Goal: Task Accomplishment & Management: Manage account settings

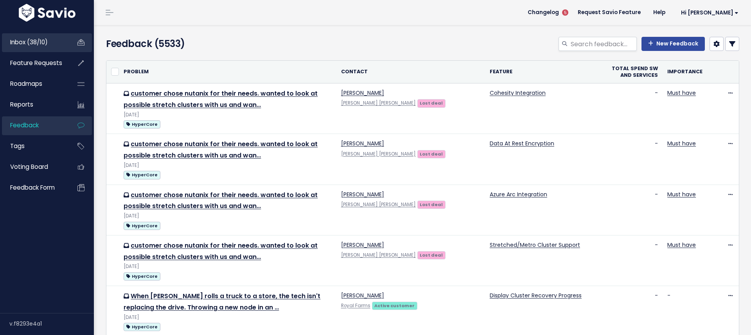
click at [30, 40] on span "Inbox (38/10)" at bounding box center [29, 42] width 38 height 8
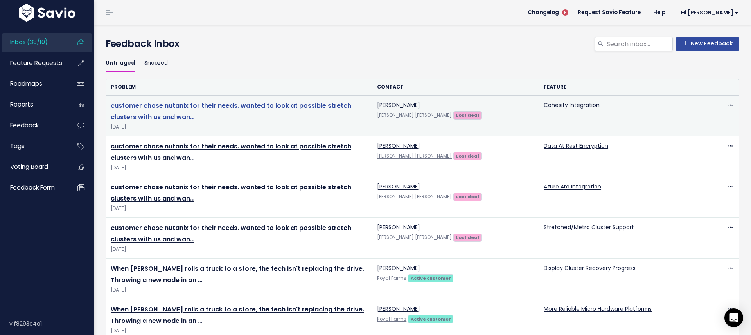
click at [207, 107] on link "customer chose nutanix for their needs. wanted to look at possible stretch clus…" at bounding box center [231, 111] width 241 height 20
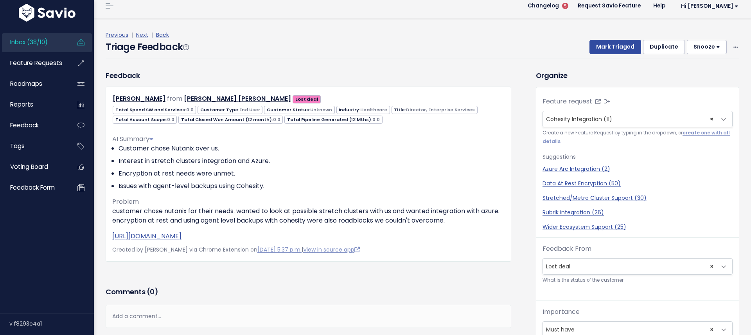
scroll to position [13, 0]
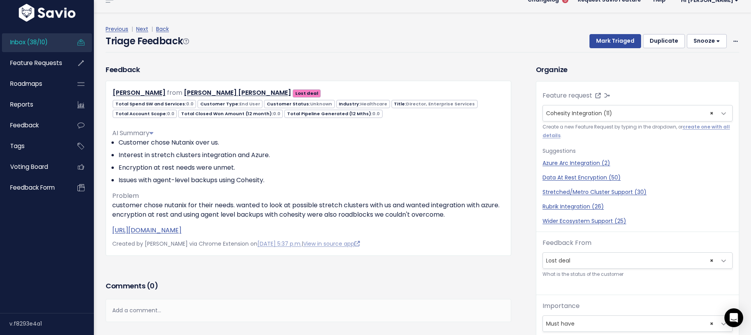
click at [40, 42] on span "Inbox (38/10)" at bounding box center [29, 42] width 38 height 8
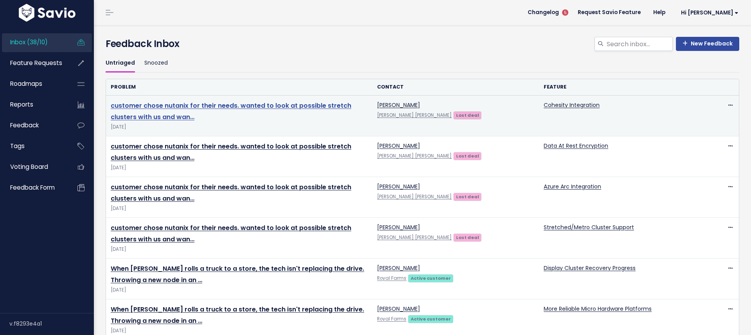
click at [193, 103] on link "customer chose nutanix for their needs. wanted to look at possible stretch clus…" at bounding box center [231, 111] width 241 height 20
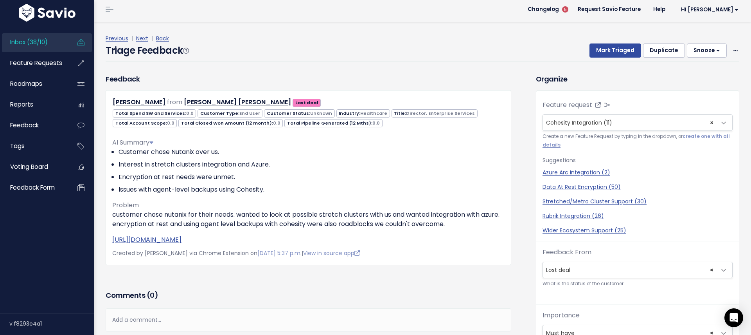
scroll to position [2, 0]
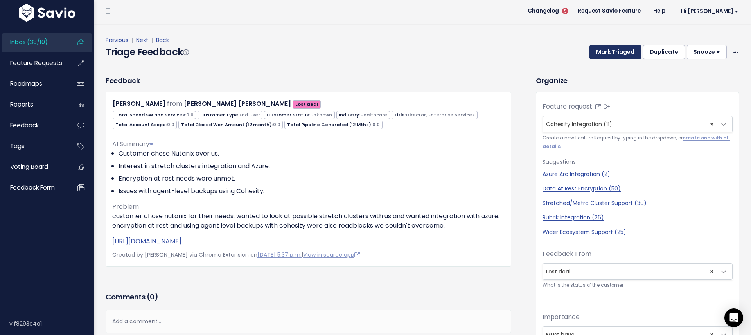
click at [612, 50] on button "Mark Triaged" at bounding box center [616, 52] width 52 height 14
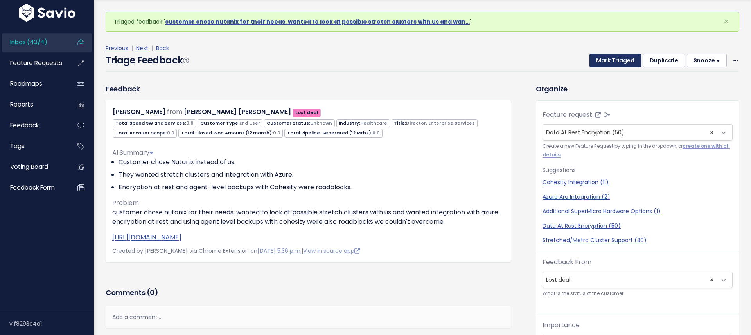
scroll to position [26, 0]
click at [610, 59] on button "Mark Triaged" at bounding box center [616, 60] width 52 height 14
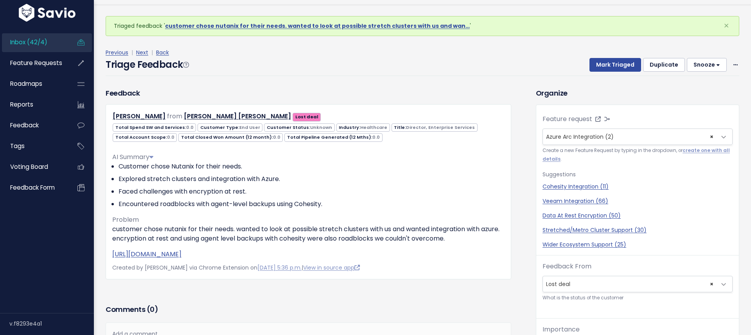
scroll to position [26, 0]
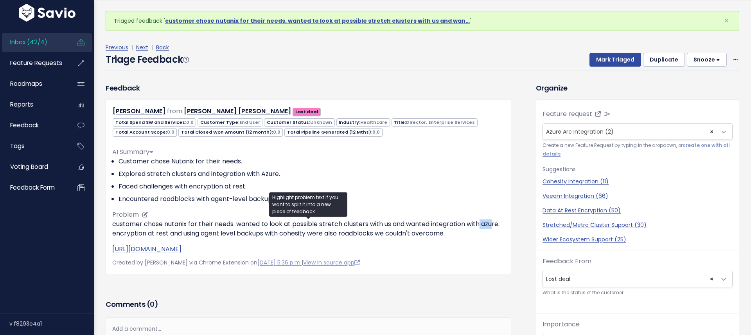
drag, startPoint x: 483, startPoint y: 225, endPoint x: 494, endPoint y: 224, distance: 11.4
click at [494, 224] on p "customer chose nutanix for their needs. wanted to look at possible stretch clus…" at bounding box center [308, 228] width 393 height 19
drag, startPoint x: 433, startPoint y: 224, endPoint x: 483, endPoint y: 224, distance: 50.1
click at [483, 224] on p "customer chose nutanix for their needs. wanted to look at possible stretch clus…" at bounding box center [308, 228] width 393 height 19
drag, startPoint x: 503, startPoint y: 223, endPoint x: 434, endPoint y: 223, distance: 69.7
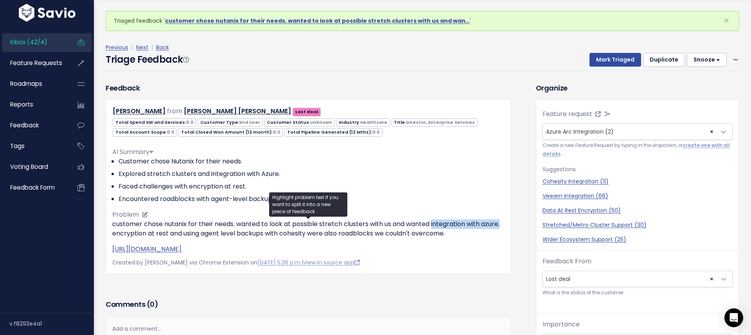
click at [434, 223] on p "customer chose nutanix for their needs. wanted to look at possible stretch clus…" at bounding box center [308, 228] width 393 height 19
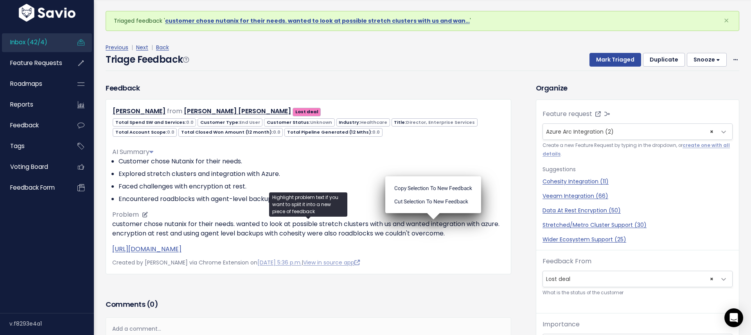
drag, startPoint x: 522, startPoint y: 215, endPoint x: 504, endPoint y: 227, distance: 22.0
click at [522, 215] on div "Feedback David Rush from Kennedy Krieger Lost deal" at bounding box center [315, 281] width 430 height 396
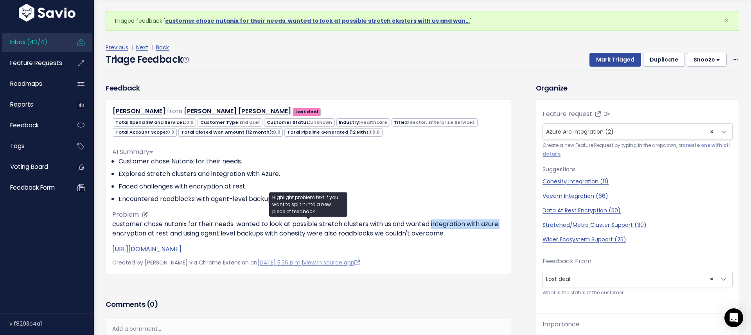
drag, startPoint x: 496, startPoint y: 222, endPoint x: 434, endPoint y: 224, distance: 61.9
click at [434, 224] on p "customer chose nutanix for their needs. wanted to look at possible stretch clus…" at bounding box center [308, 228] width 393 height 19
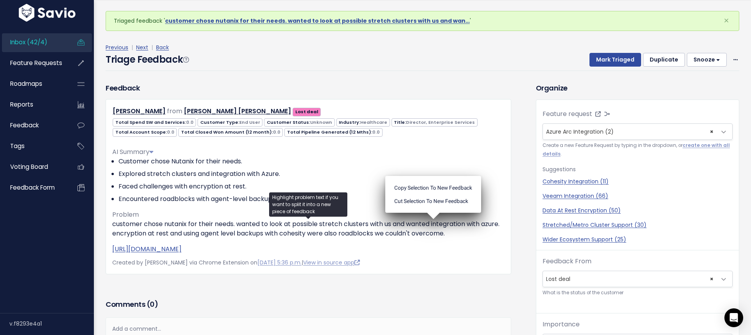
click at [519, 206] on div "Feedback David Rush from Kennedy Krieger Lost deal" at bounding box center [315, 281] width 430 height 396
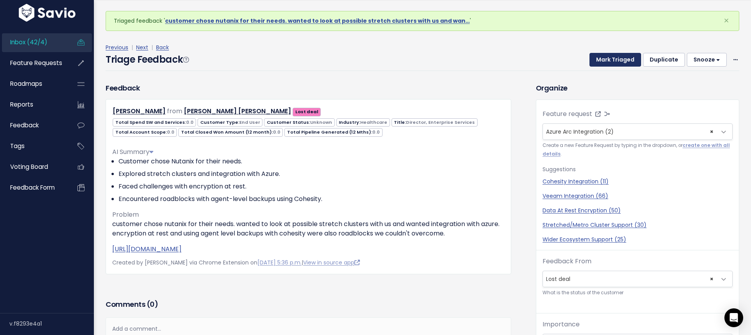
click at [603, 59] on button "Mark Triaged" at bounding box center [616, 60] width 52 height 14
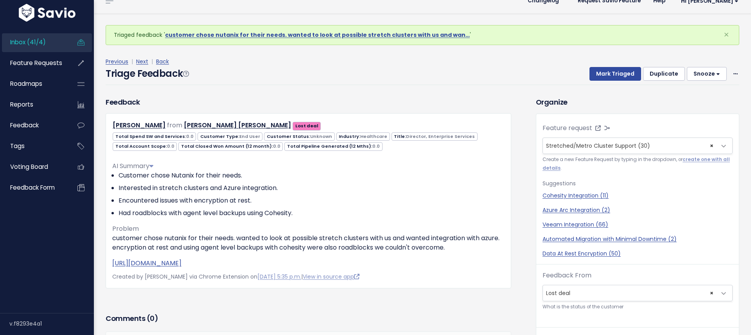
scroll to position [26, 0]
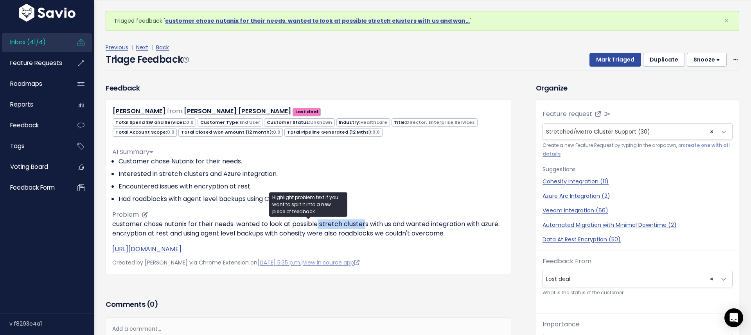
drag, startPoint x: 319, startPoint y: 226, endPoint x: 366, endPoint y: 223, distance: 47.4
click at [366, 223] on p "customer chose nutanix for their needs. wanted to look at possible stretch clus…" at bounding box center [308, 228] width 393 height 19
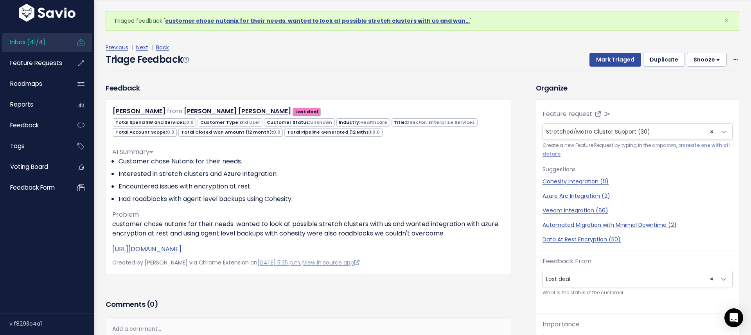
click at [521, 54] on div "Triage Feedback Mark Triaged Duplicate Snooze 1 day 3 days 7 days 14 days Edit …" at bounding box center [423, 61] width 634 height 18
click at [517, 71] on div "Previous | Next | Back Triage Feedback Mark Triaged Duplicate Snooze 1 day 3 da…" at bounding box center [426, 57] width 640 height 52
click at [629, 60] on button "Mark Triaged" at bounding box center [616, 60] width 52 height 14
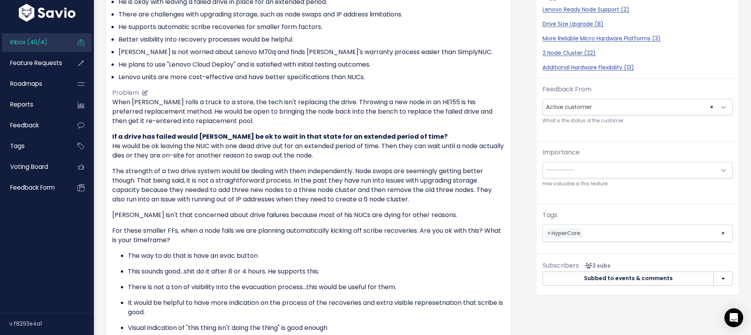
scroll to position [207, 0]
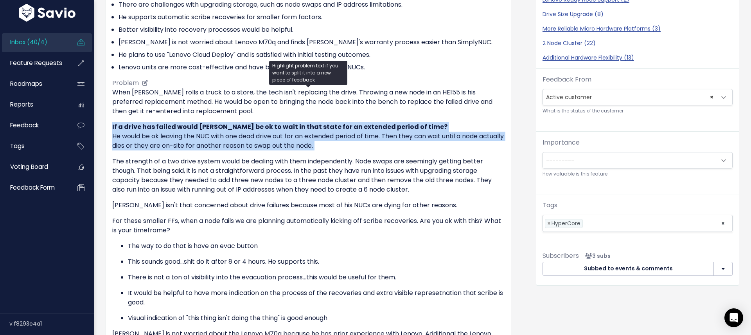
drag, startPoint x: 349, startPoint y: 147, endPoint x: 120, endPoint y: 127, distance: 229.8
click at [103, 122] on div "Feedback Jesse Wolcott from Royal Farms Active customer" at bounding box center [309, 148] width 418 height 495
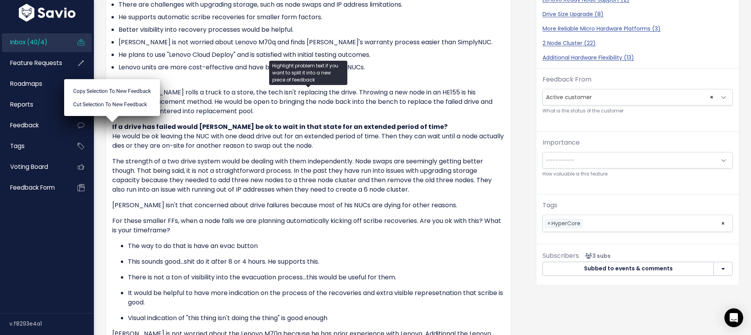
click at [239, 139] on p "If a drive has failed would Jesse be ok to wait in that state for an extended p…" at bounding box center [308, 136] width 393 height 28
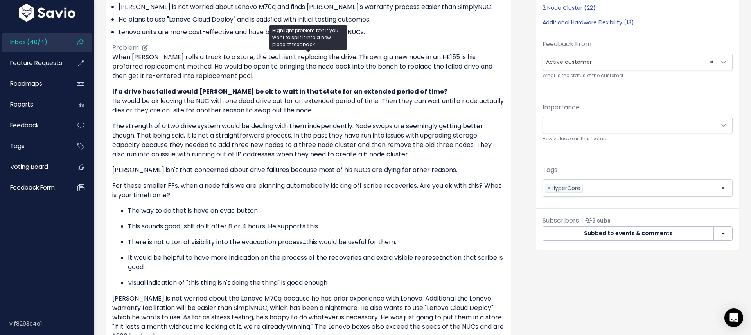
scroll to position [243, 0]
click at [225, 116] on div "When Jesse rolls a truck to a store, the tech isn't replacing the drive. Throwi…" at bounding box center [308, 196] width 393 height 288
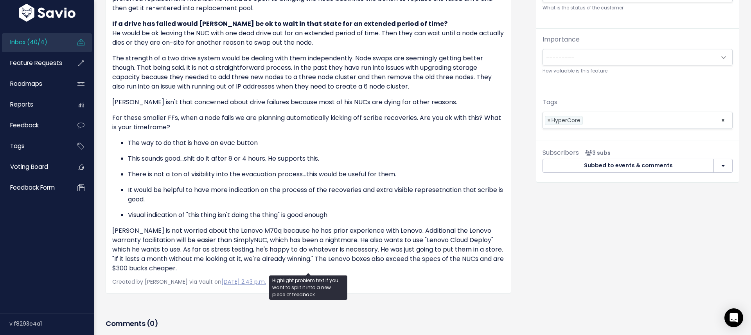
scroll to position [312, 0]
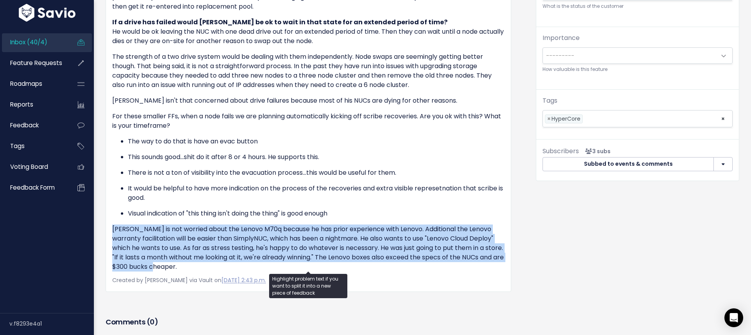
drag, startPoint x: 108, startPoint y: 233, endPoint x: 101, endPoint y: 222, distance: 12.7
click at [101, 222] on div "Feedback Jesse Wolcott from Royal Farms Active customer" at bounding box center [309, 44] width 418 height 495
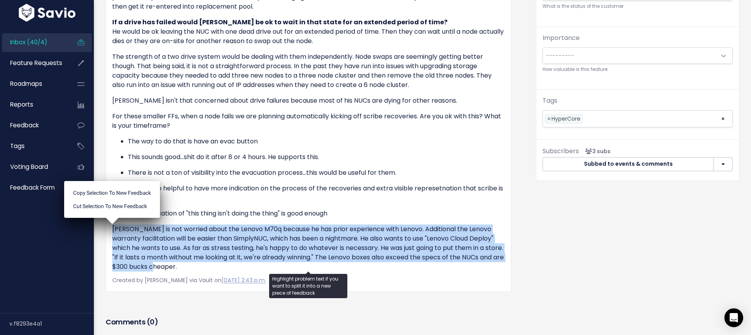
click at [255, 243] on p "Jessie is not worried about the Lenovo M70q because he has prior experience wit…" at bounding box center [308, 247] width 393 height 47
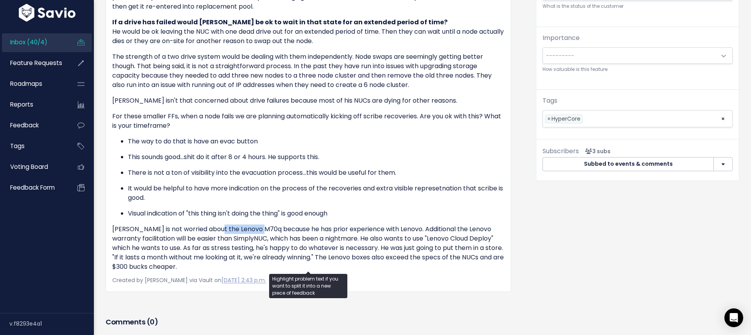
drag, startPoint x: 211, startPoint y: 227, endPoint x: 260, endPoint y: 229, distance: 48.6
click at [260, 229] on p "Jessie is not worried about the Lenovo M70q because he has prior experience wit…" at bounding box center [308, 247] width 393 height 47
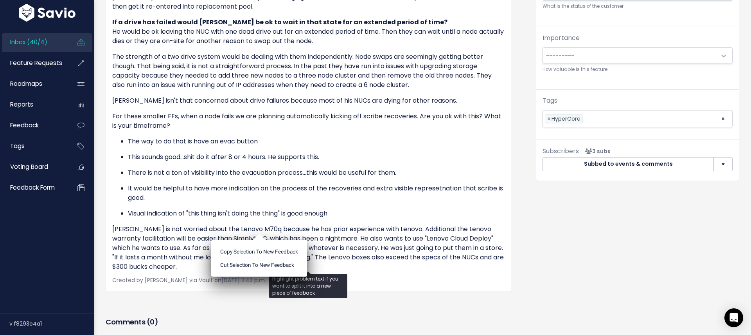
click at [268, 231] on p "Jessie is not worried about the Lenovo M70q because he has prior experience wit…" at bounding box center [308, 247] width 393 height 47
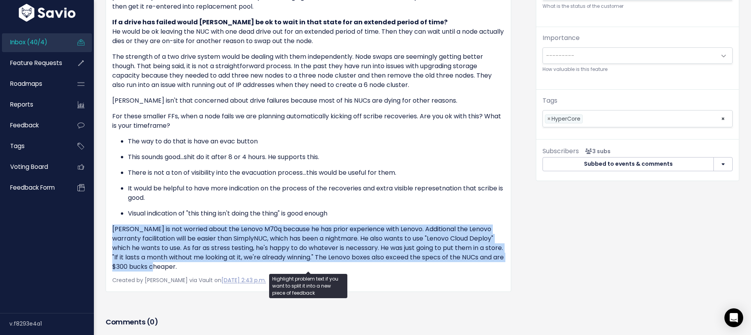
drag, startPoint x: 185, startPoint y: 269, endPoint x: 113, endPoint y: 229, distance: 82.1
click at [113, 229] on p "Jessie is not worried about the Lenovo M70q because he has prior experience wit…" at bounding box center [308, 247] width 393 height 47
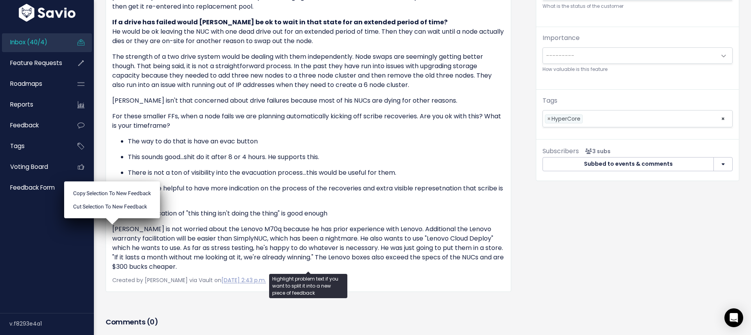
click at [534, 238] on div "Organize Feature request --------- Display Cluster Recovery Progress (2) × Disp…" at bounding box center [637, 83] width 215 height 573
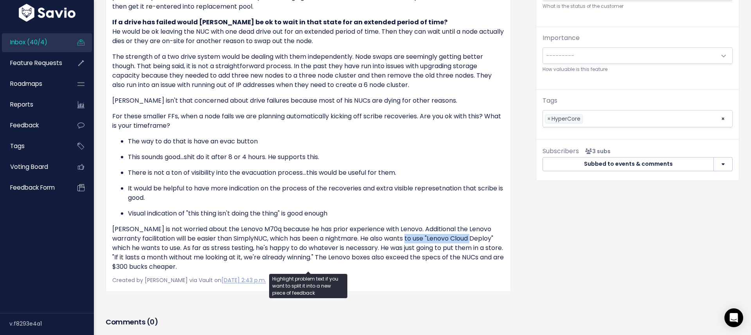
drag, startPoint x: 402, startPoint y: 238, endPoint x: 470, endPoint y: 241, distance: 68.6
click at [470, 241] on p "Jessie is not worried about the Lenovo M70q because he has prior experience wit…" at bounding box center [308, 247] width 393 height 47
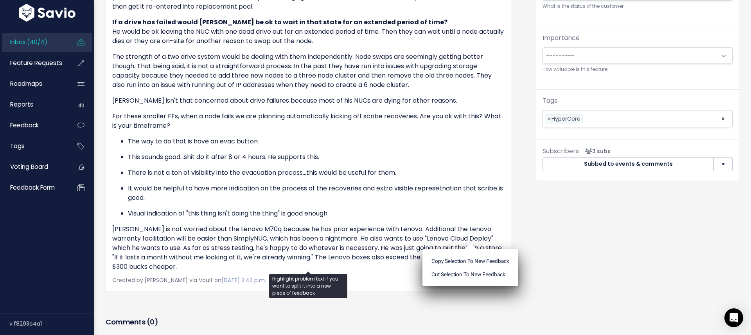
click at [402, 237] on p "Jessie is not worried about the Lenovo M70q because he has prior experience wit…" at bounding box center [308, 247] width 393 height 47
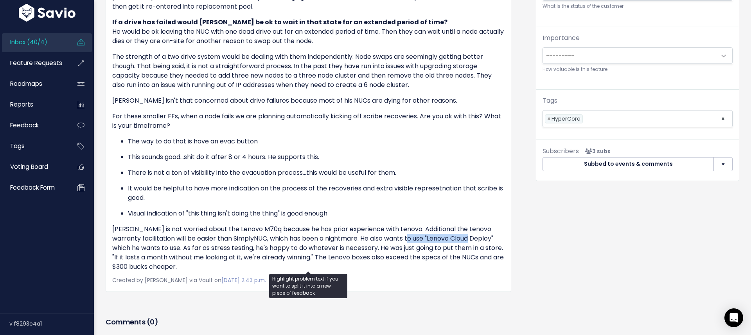
drag, startPoint x: 405, startPoint y: 236, endPoint x: 469, endPoint y: 240, distance: 64.6
click at [469, 240] on p "Jessie is not worried about the Lenovo M70q because he has prior experience wit…" at bounding box center [308, 247] width 393 height 47
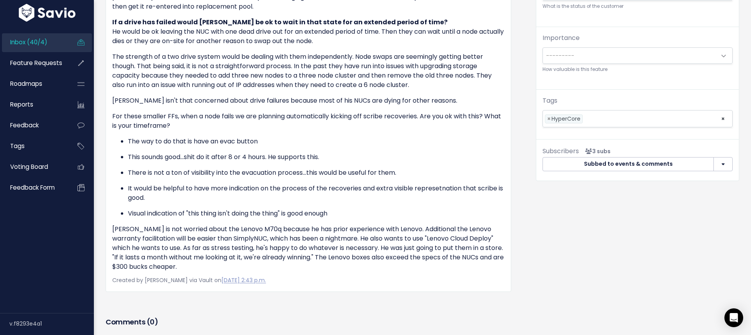
click at [531, 238] on div "Organize Feature request --------- Display Cluster Recovery Progress (2) × Disp…" at bounding box center [637, 83] width 215 height 573
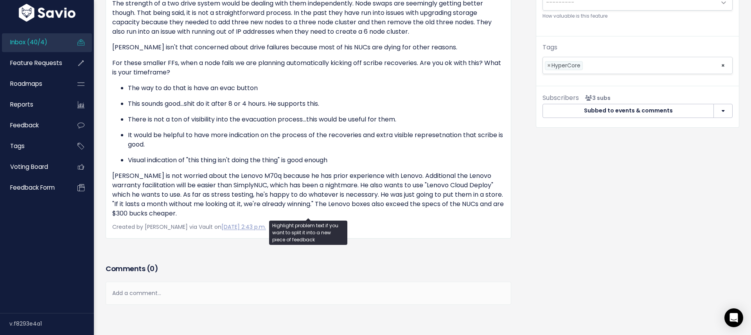
scroll to position [387, 0]
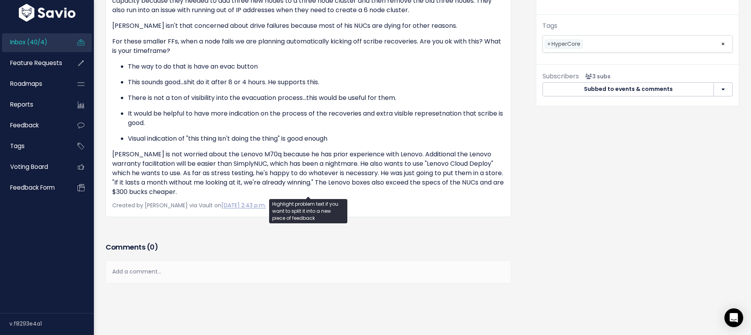
drag, startPoint x: 402, startPoint y: 162, endPoint x: 466, endPoint y: 167, distance: 63.6
click at [466, 167] on p "Jessie is not worried about the Lenovo M70q because he has prior experience wit…" at bounding box center [308, 172] width 393 height 47
click at [183, 170] on p "Jessie is not worried about the Lenovo M70q because he has prior experience wit…" at bounding box center [308, 172] width 393 height 47
drag, startPoint x: 438, startPoint y: 156, endPoint x: 460, endPoint y: 156, distance: 21.9
click at [460, 156] on p "Jessie is not worried about the Lenovo M70q because he has prior experience wit…" at bounding box center [308, 172] width 393 height 47
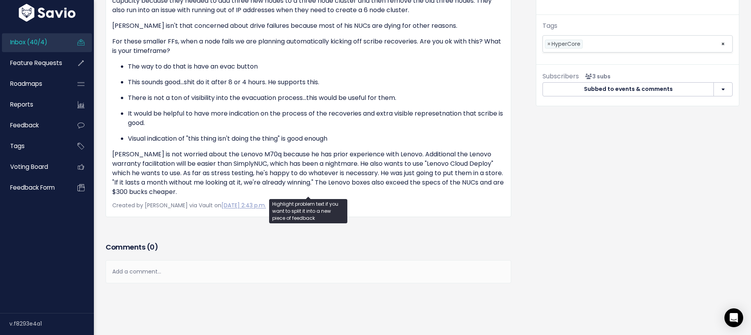
click at [202, 167] on p "Jessie is not worried about the Lenovo M70q because he has prior experience wit…" at bounding box center [308, 172] width 393 height 47
drag, startPoint x: 209, startPoint y: 160, endPoint x: 245, endPoint y: 165, distance: 36.7
click at [245, 165] on p "Jessie is not worried about the Lenovo M70q because he has prior experience wit…" at bounding box center [308, 172] width 393 height 47
drag, startPoint x: 322, startPoint y: 162, endPoint x: 327, endPoint y: 162, distance: 5.1
click at [327, 162] on p "Jessie is not worried about the Lenovo M70q because he has prior experience wit…" at bounding box center [308, 172] width 393 height 47
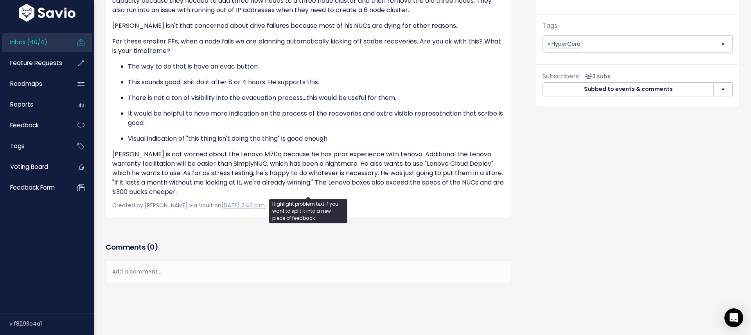
click at [200, 164] on p "Jessie is not worried about the Lenovo M70q because he has prior experience wit…" at bounding box center [308, 172] width 393 height 47
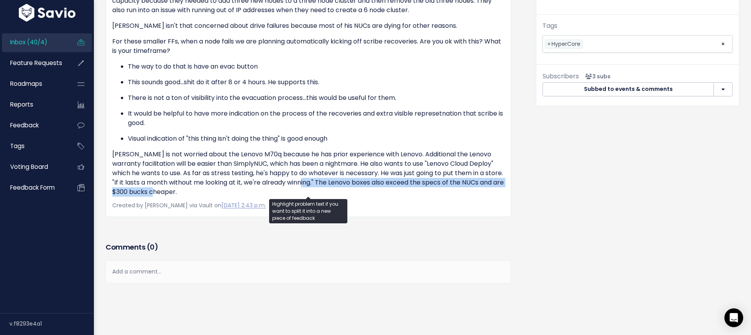
drag, startPoint x: 308, startPoint y: 184, endPoint x: 438, endPoint y: 192, distance: 129.4
click at [438, 192] on p "Jessie is not worried about the Lenovo M70q because he has prior experience wit…" at bounding box center [308, 172] width 393 height 47
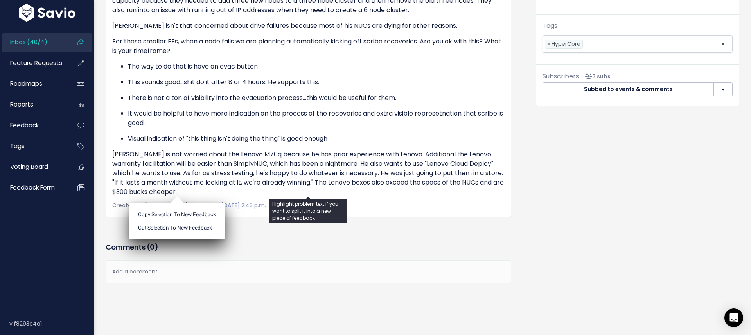
drag, startPoint x: 199, startPoint y: 167, endPoint x: 235, endPoint y: 159, distance: 36.8
click at [199, 167] on p "Jessie is not worried about the Lenovo M70q because he has prior experience wit…" at bounding box center [308, 172] width 393 height 47
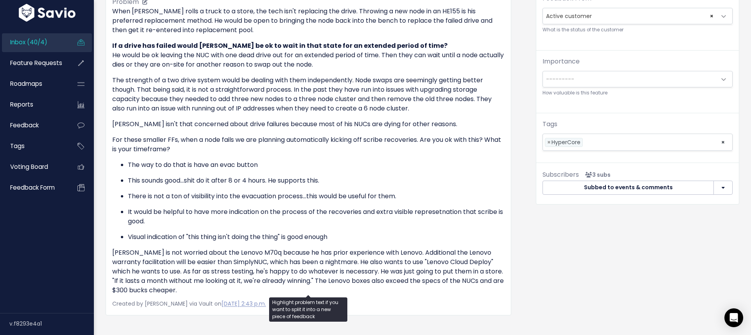
scroll to position [287, 0]
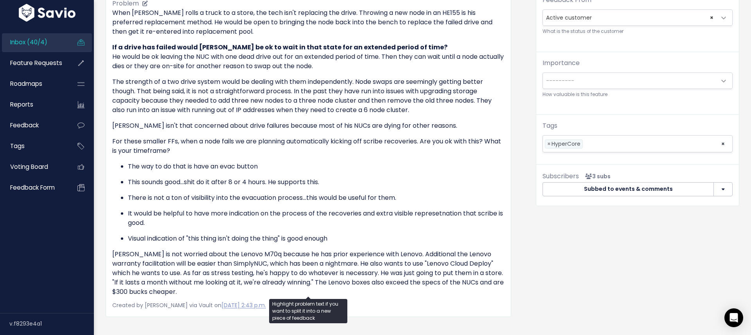
click at [357, 205] on ul "The way to do that is have an evac button This sounds good...shit do it after 8…" at bounding box center [308, 202] width 393 height 81
drag, startPoint x: 230, startPoint y: 183, endPoint x: 267, endPoint y: 183, distance: 36.4
click at [267, 183] on p "This sounds good...shit do it after 8 or 4 hours. He supports this." at bounding box center [316, 181] width 377 height 9
click at [326, 180] on p "This sounds good...shit do it after 8 or 4 hours. He supports this." at bounding box center [316, 181] width 377 height 9
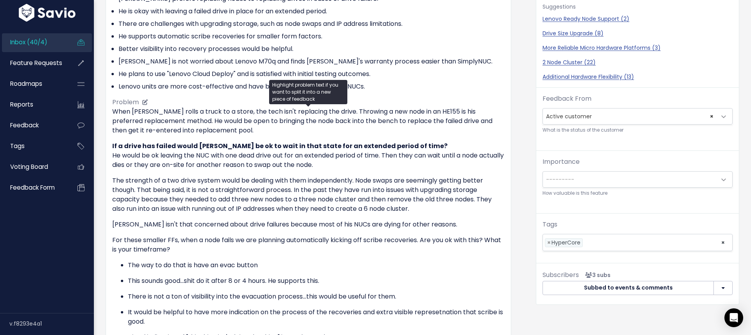
scroll to position [104, 0]
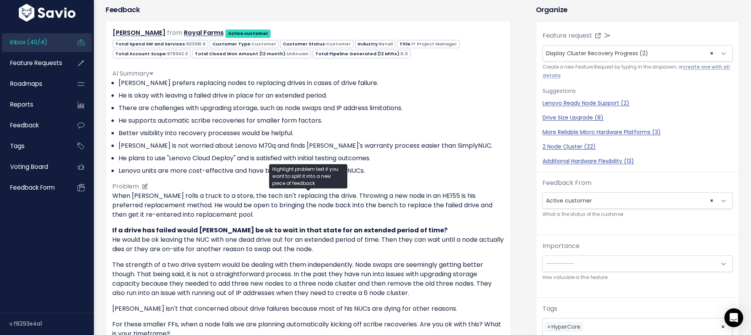
click at [489, 176] on div "AI Summary Jesse prefers replacing nodes to replacing drives in cases of drive …" at bounding box center [308, 271] width 393 height 416
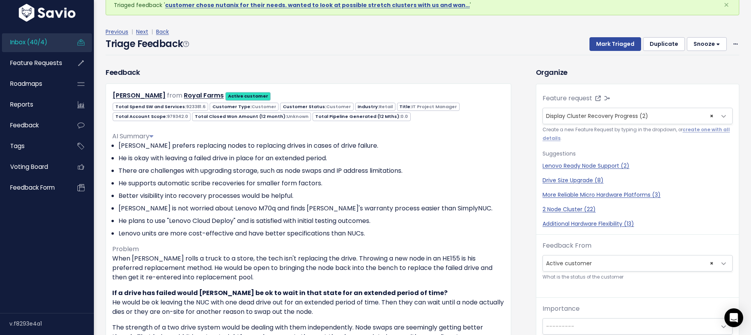
scroll to position [0, 0]
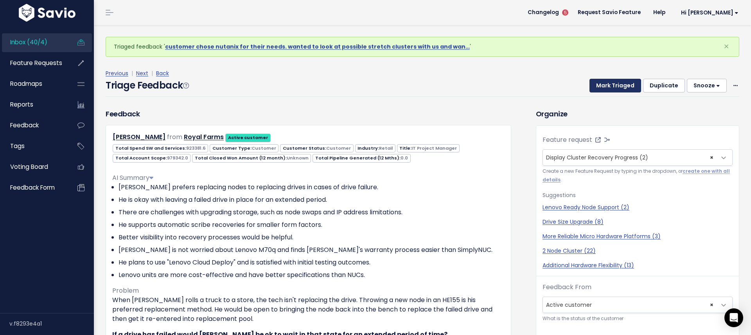
click at [620, 85] on button "Mark Triaged" at bounding box center [616, 86] width 52 height 14
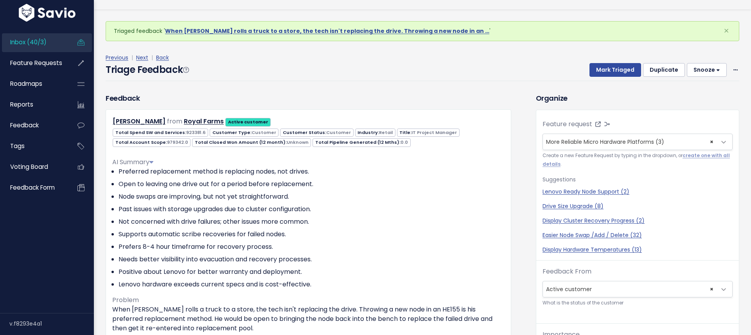
scroll to position [16, 0]
click at [615, 67] on button "Mark Triaged" at bounding box center [616, 69] width 52 height 14
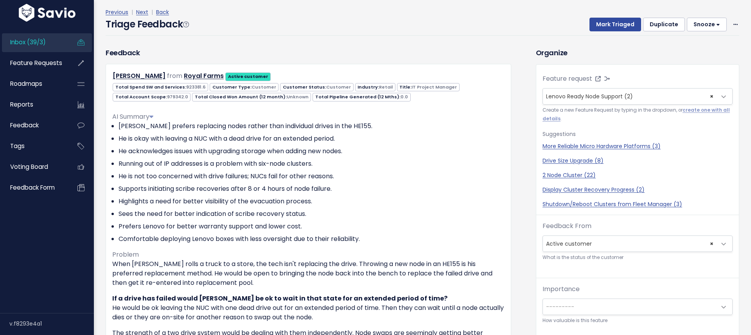
scroll to position [51, 0]
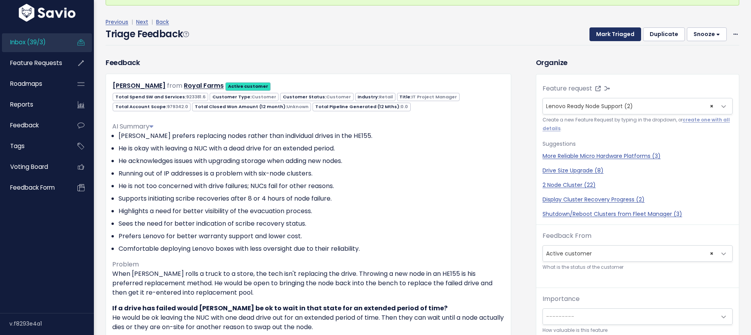
click at [610, 33] on button "Mark Triaged" at bounding box center [616, 34] width 52 height 14
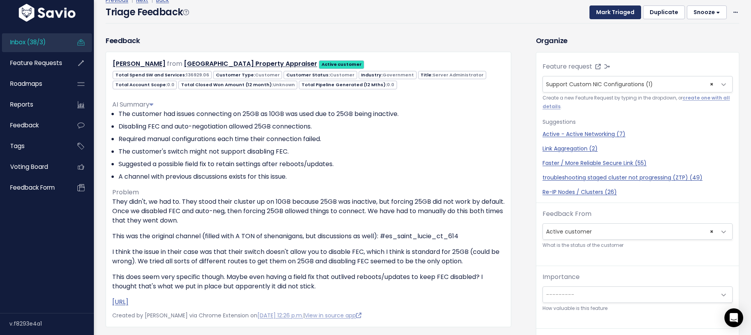
click at [613, 11] on button "Mark Triaged" at bounding box center [616, 12] width 52 height 14
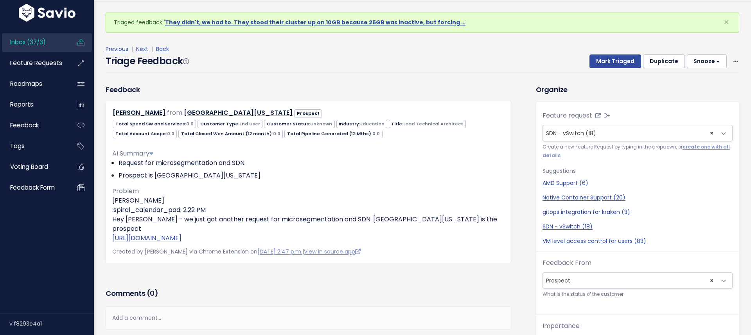
scroll to position [26, 0]
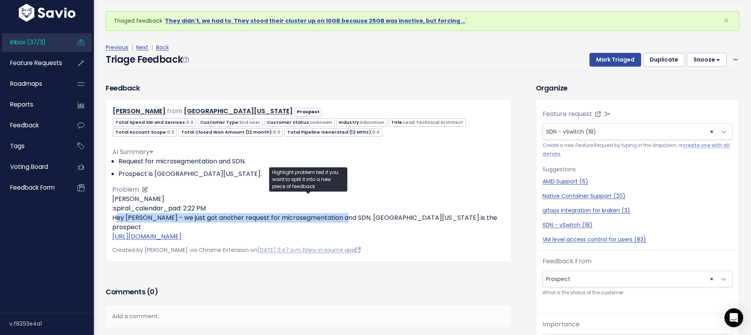
drag, startPoint x: 114, startPoint y: 217, endPoint x: 339, endPoint y: 216, distance: 224.6
click at [339, 216] on p "Ronald Vardaman :spiral_calendar_pad: 2:22 PM Hey Mitch - we just got another r…" at bounding box center [308, 217] width 393 height 47
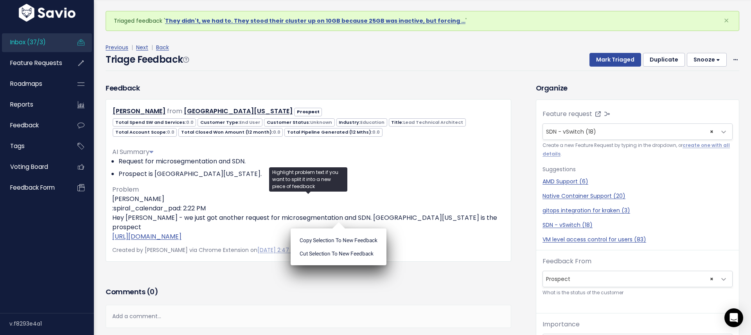
click at [530, 200] on div "Organize Feature request --------- SDN - vSwitch (18) × SDN - vSwitch (18) Crea…" at bounding box center [637, 275] width 215 height 384
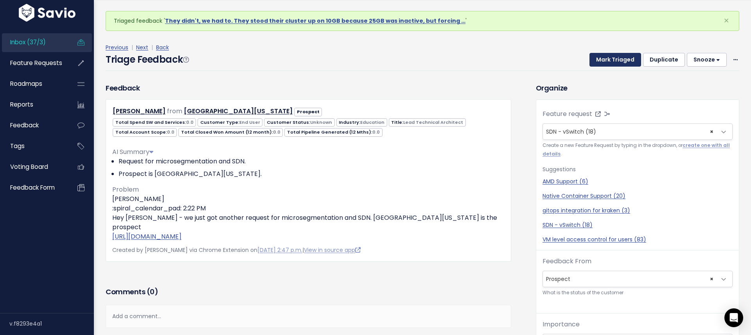
click at [606, 59] on button "Mark Triaged" at bounding box center [616, 60] width 52 height 14
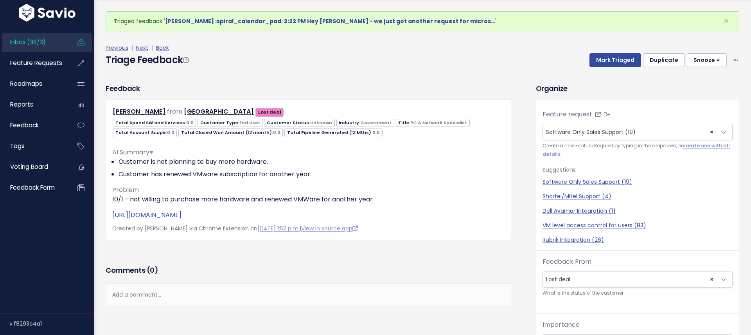
scroll to position [26, 0]
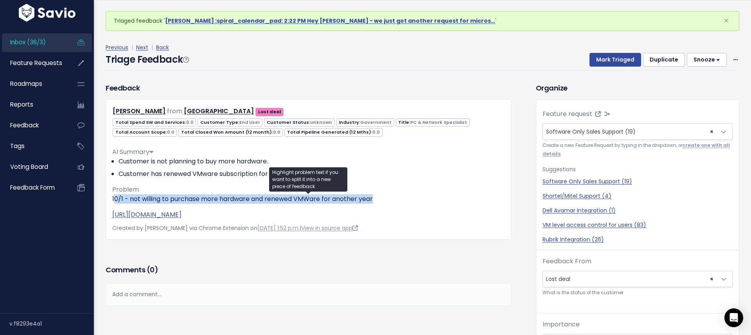
drag, startPoint x: 319, startPoint y: 198, endPoint x: 174, endPoint y: 127, distance: 161.5
click at [115, 199] on p "10/1 - not willing to purchase more hardware and renewed VMWare for another year" at bounding box center [308, 198] width 393 height 9
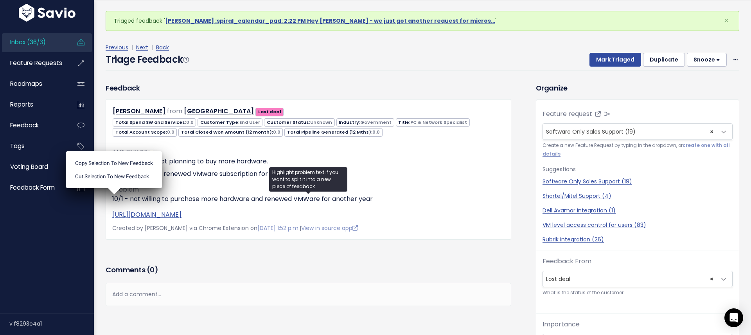
click at [251, 83] on div "Feedback Zacharie Small from Hamilton County Lost deal" at bounding box center [309, 161] width 406 height 157
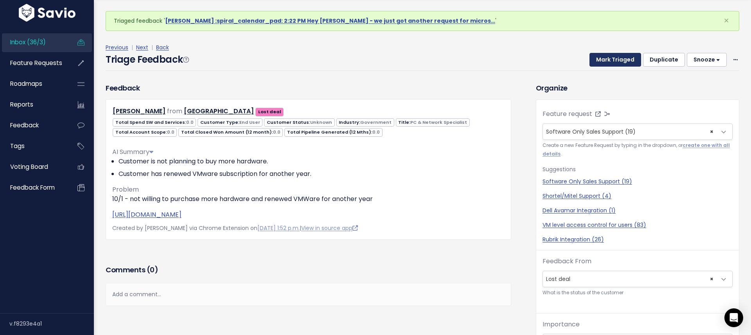
click at [616, 56] on button "Mark Triaged" at bounding box center [616, 60] width 52 height 14
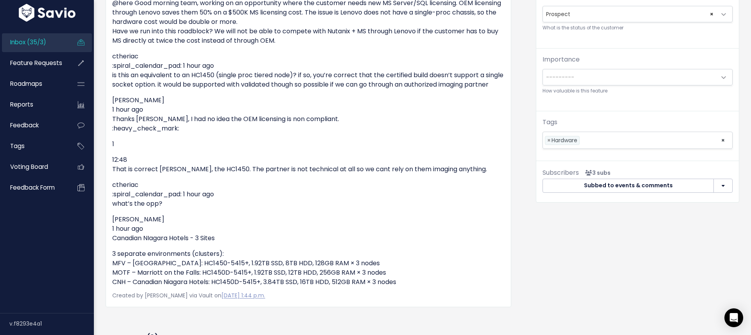
scroll to position [308, 0]
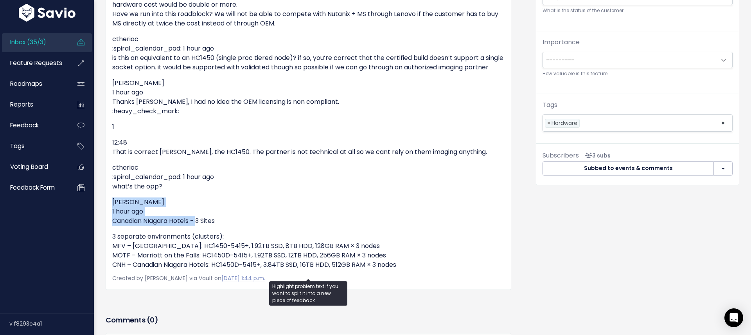
drag, startPoint x: 112, startPoint y: 207, endPoint x: 197, endPoint y: 231, distance: 88.6
click at [197, 231] on div "Paul Renwick from Canadian NIagara Hotels Prospect 0.0 End User 0.0" at bounding box center [309, 53] width 406 height 472
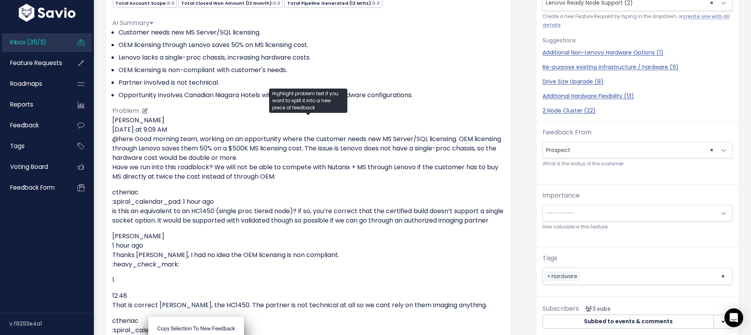
scroll to position [154, 0]
click at [281, 162] on p "Arash Naderi Today at 9:09 AM @here Good morning team, working on an opportunit…" at bounding box center [308, 149] width 393 height 66
drag, startPoint x: 306, startPoint y: 177, endPoint x: 113, endPoint y: 142, distance: 195.6
click at [113, 142] on p "Arash Naderi Today at 9:09 AM @here Good morning team, working on an opportunit…" at bounding box center [308, 149] width 393 height 66
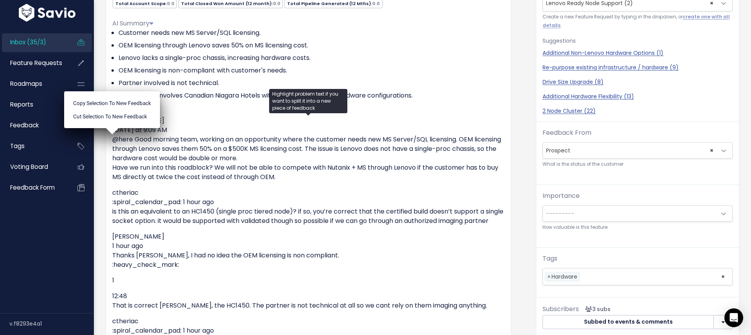
click at [521, 133] on div "Feedback Paul Renwick from Canadian NIagara Hotels Prospect" at bounding box center [315, 243] width 430 height 578
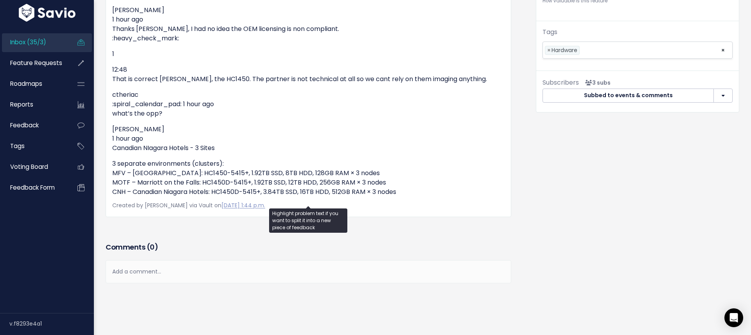
scroll to position [390, 0]
drag, startPoint x: 136, startPoint y: 195, endPoint x: 173, endPoint y: 184, distance: 38.9
click at [173, 184] on p "3 separate environments (clusters): MFV – Marriott Fallsview: HC1450-5415+, 1.9…" at bounding box center [308, 178] width 393 height 38
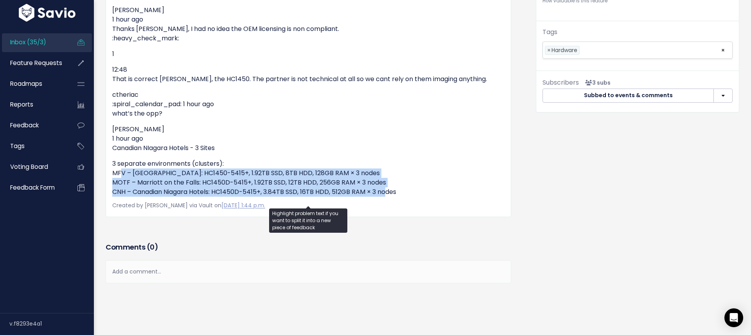
drag, startPoint x: 116, startPoint y: 173, endPoint x: 384, endPoint y: 189, distance: 269.0
click at [384, 189] on p "3 separate environments (clusters): MFV – Marriott Fallsview: HC1450-5415+, 1.9…" at bounding box center [308, 178] width 393 height 38
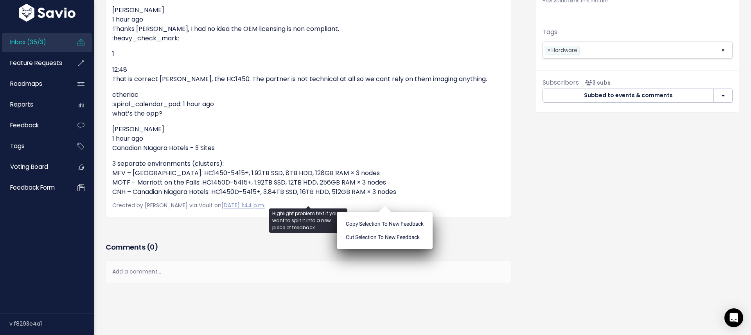
click at [153, 136] on p "Arash Naderi 1 hour ago Canadian NIagara Hotels - 3 Sites" at bounding box center [308, 138] width 393 height 28
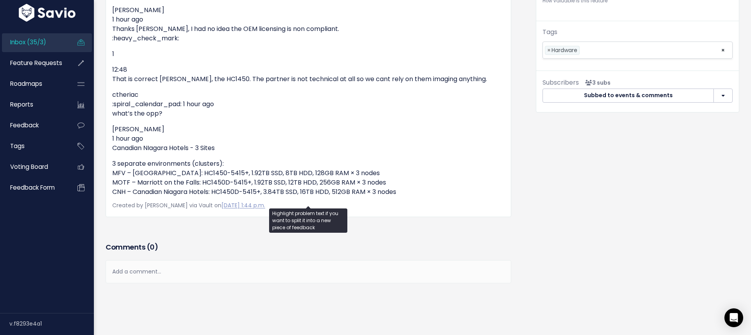
drag, startPoint x: 230, startPoint y: 147, endPoint x: 112, endPoint y: 148, distance: 118.2
click at [112, 148] on p "Arash Naderi 1 hour ago Canadian NIagara Hotels - 3 Sites" at bounding box center [308, 138] width 393 height 28
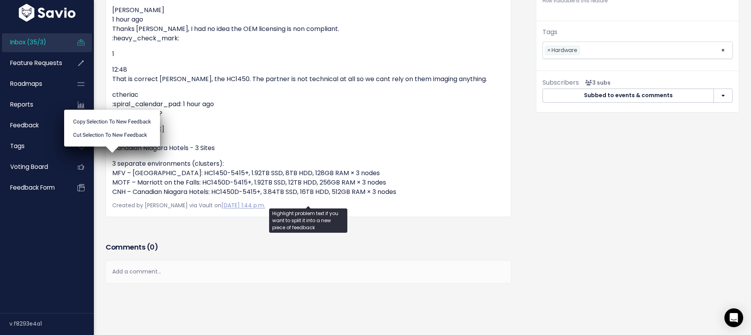
click at [353, 139] on p "Arash Naderi 1 hour ago Canadian NIagara Hotels - 3 Sites" at bounding box center [308, 138] width 393 height 28
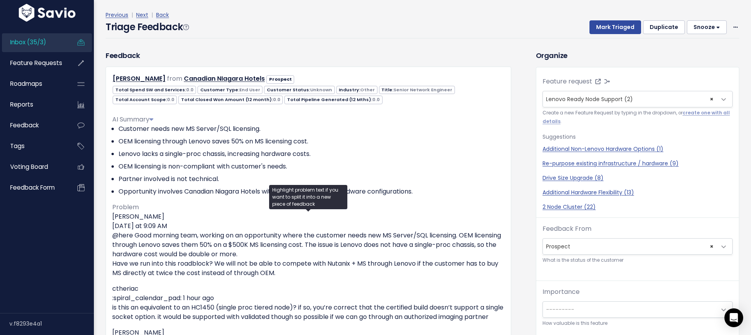
scroll to position [60, 0]
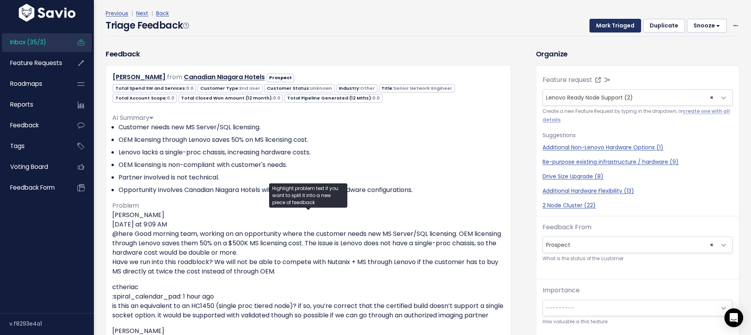
click at [611, 29] on button "Mark Triaged" at bounding box center [616, 26] width 52 height 14
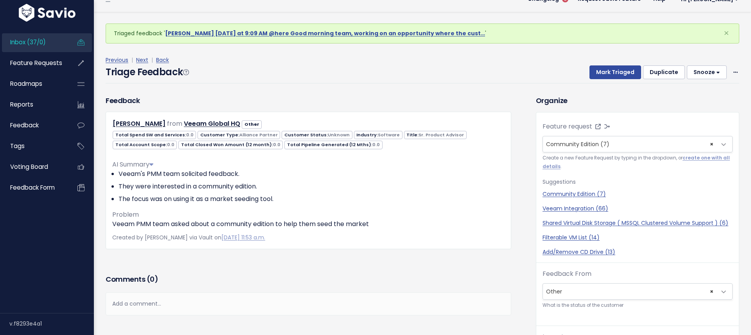
scroll to position [14, 0]
click at [394, 65] on div "Triage Feedback Mark Triaged Duplicate [GEOGRAPHIC_DATA] 1 day 3 days 7 days 14…" at bounding box center [423, 74] width 634 height 18
click at [615, 74] on button "Mark Triaged" at bounding box center [616, 72] width 52 height 14
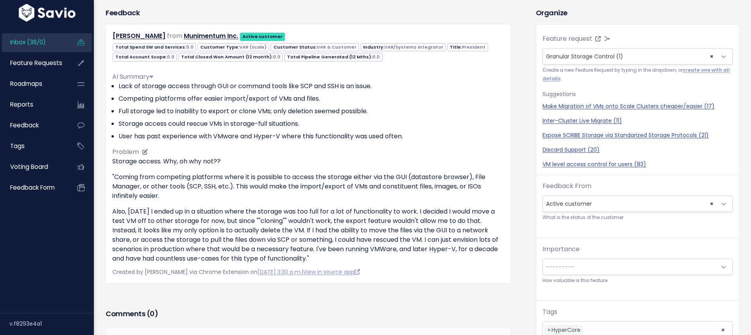
scroll to position [97, 0]
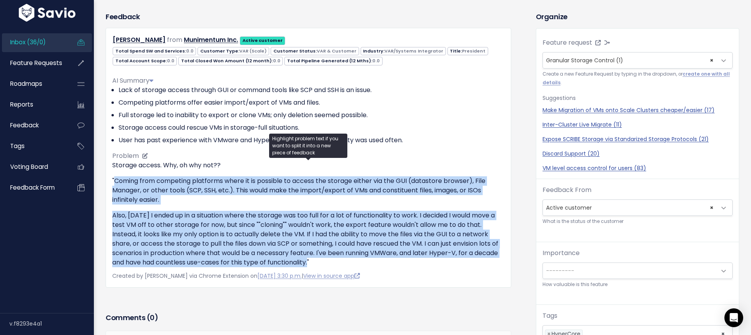
drag, startPoint x: 114, startPoint y: 182, endPoint x: 340, endPoint y: 261, distance: 239.0
click at [340, 261] on div "Storage access. Why, oh why not?? "Coming from competing platforms where it is …" at bounding box center [308, 213] width 393 height 106
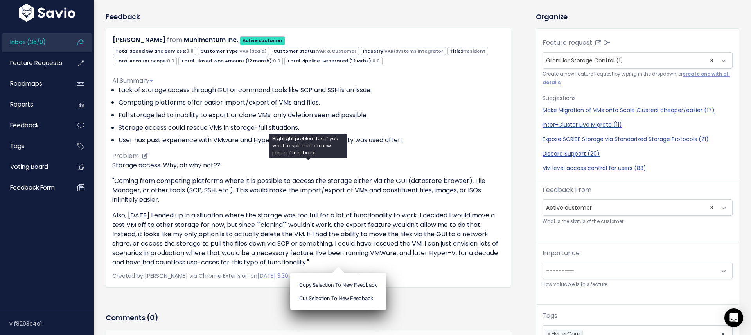
click at [348, 263] on p "Also, today I ended up in a situation where the storage was too full for a lot …" at bounding box center [308, 239] width 393 height 56
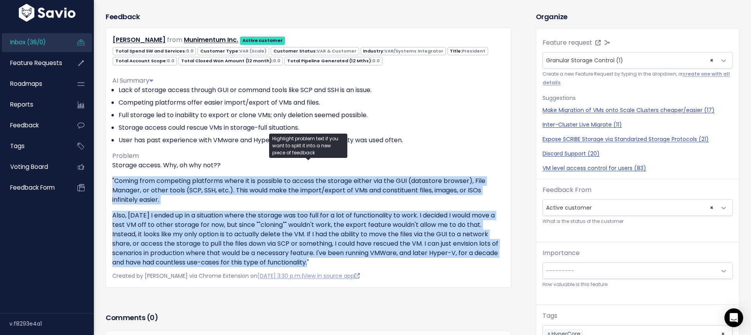
drag, startPoint x: 354, startPoint y: 261, endPoint x: 108, endPoint y: 181, distance: 259.0
click at [108, 181] on div "Joel Charters from Munimentum Inc. Active customer 0.0 VAR (Scale)" at bounding box center [309, 157] width 406 height 259
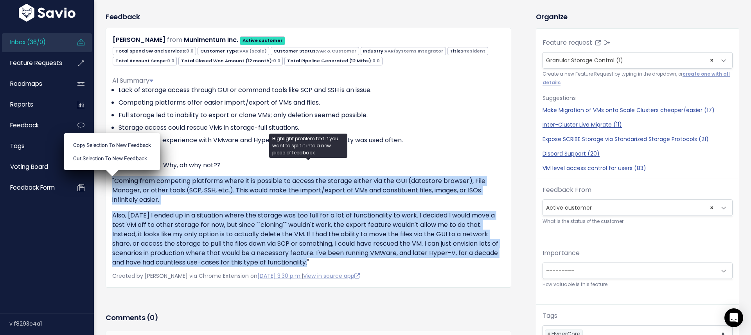
click at [515, 194] on div "Feedback Joel Charters from Munimentum Inc. Active customer" at bounding box center [309, 149] width 418 height 276
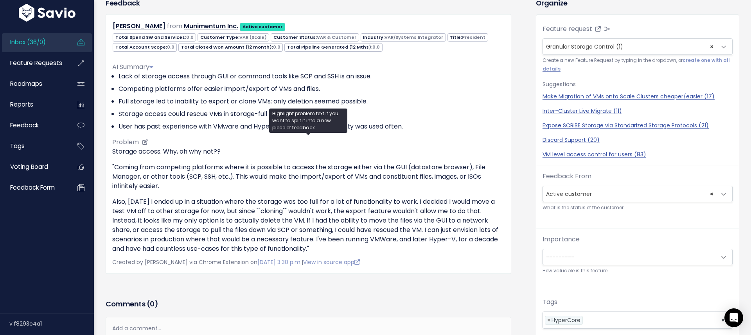
scroll to position [0, 0]
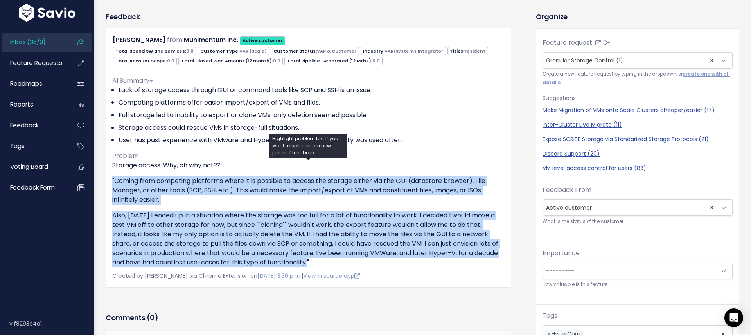
drag, startPoint x: 338, startPoint y: 263, endPoint x: 112, endPoint y: 184, distance: 240.0
click at [112, 184] on div "Joel Charters from Munimentum Inc. Active customer 0.0 VAR (Scale)" at bounding box center [309, 157] width 406 height 259
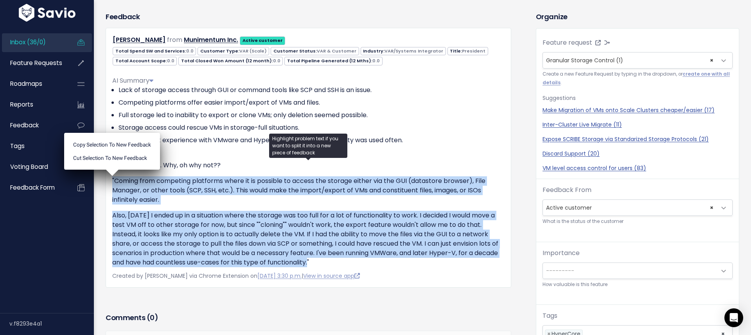
click at [520, 199] on div "Feedback Joel Charters from Munimentum Inc. Active customer" at bounding box center [315, 209] width 430 height 396
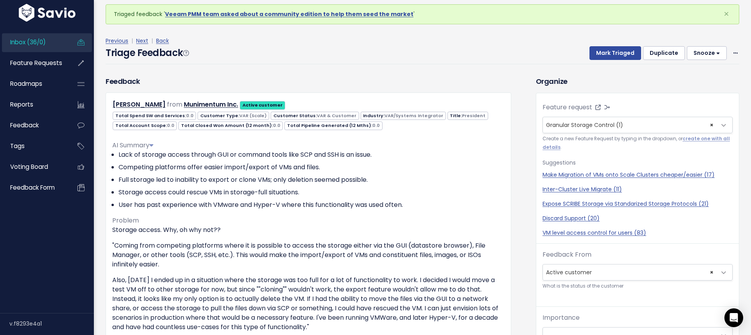
scroll to position [28, 0]
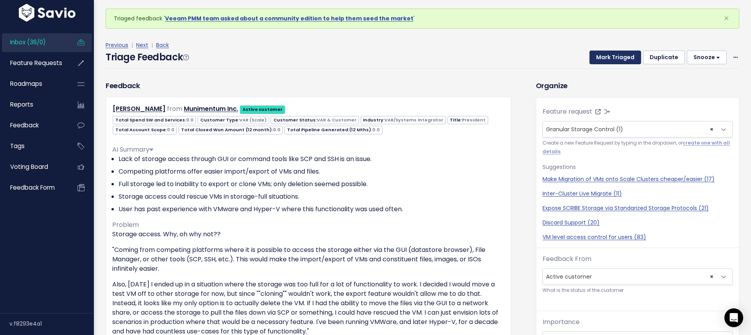
click at [609, 56] on button "Mark Triaged" at bounding box center [616, 57] width 52 height 14
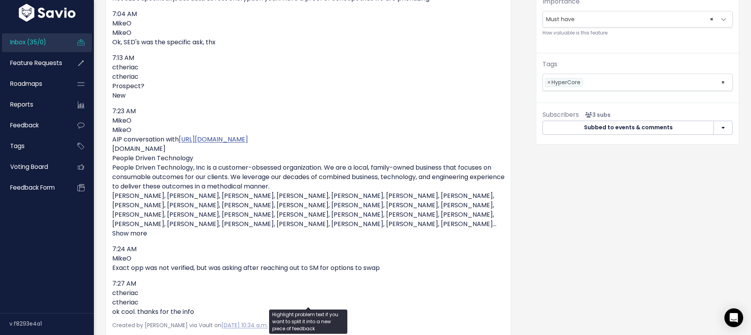
scroll to position [341, 0]
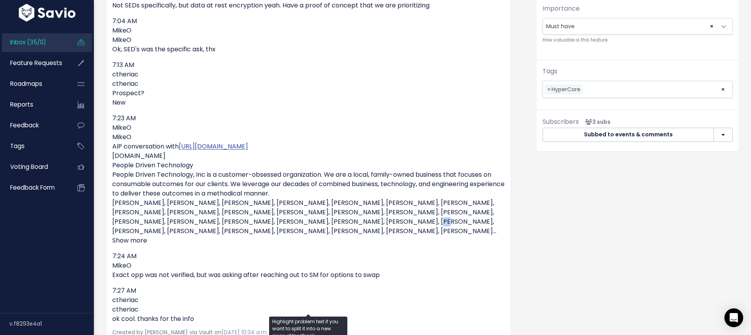
click at [290, 223] on p "7:23 AM [PERSON_NAME] AIP conversation with [URL][DOMAIN_NAME] [DOMAIN_NAME] Pe…" at bounding box center [308, 178] width 393 height 131
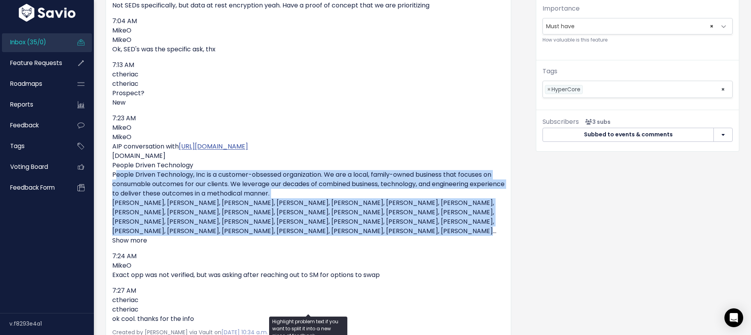
drag, startPoint x: 285, startPoint y: 230, endPoint x: 112, endPoint y: 175, distance: 181.7
click at [112, 175] on p "7:23 AM [PERSON_NAME] AIP conversation with [URL][DOMAIN_NAME] [DOMAIN_NAME] Pe…" at bounding box center [308, 178] width 393 height 131
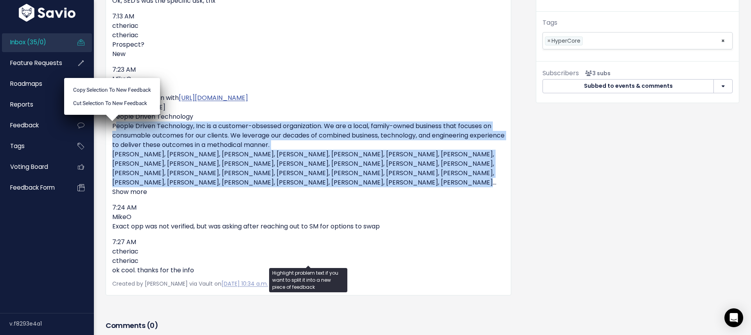
scroll to position [398, 0]
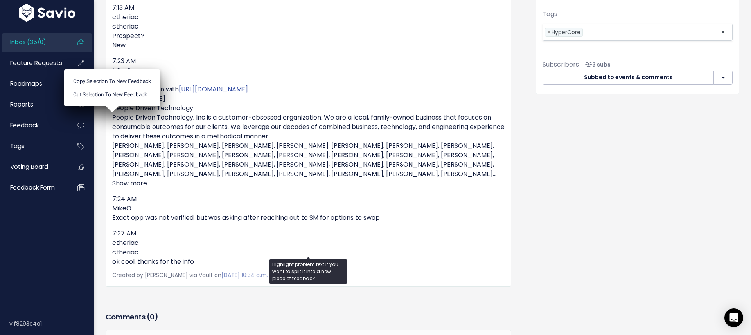
click at [392, 215] on div "6:51 AM [PERSON_NAME] Any movement sine my last check (8/18) on SED's as option…" at bounding box center [308, 69] width 393 height 394
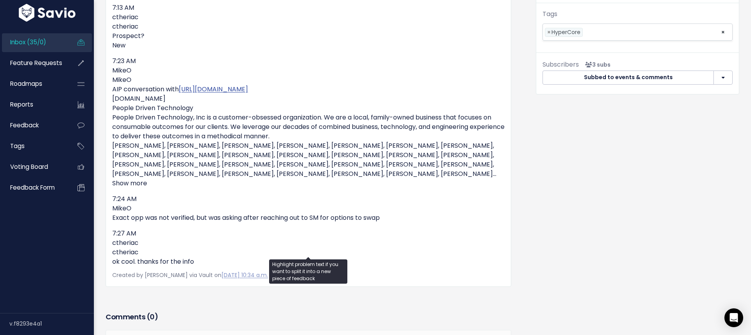
drag, startPoint x: 195, startPoint y: 241, endPoint x: 110, endPoint y: 113, distance: 153.6
click at [110, 113] on div "[PERSON_NAME] from People Driven Technology Active customer 0.0" at bounding box center [309, 6] width 406 height 560
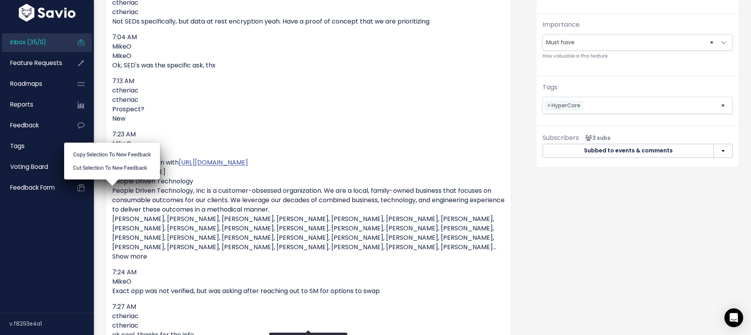
scroll to position [300, 0]
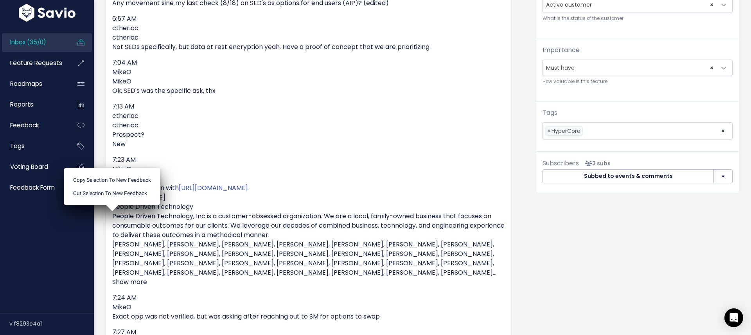
click at [519, 76] on div "Feedback [PERSON_NAME] from People Driven Technology Active customer" at bounding box center [315, 142] width 430 height 666
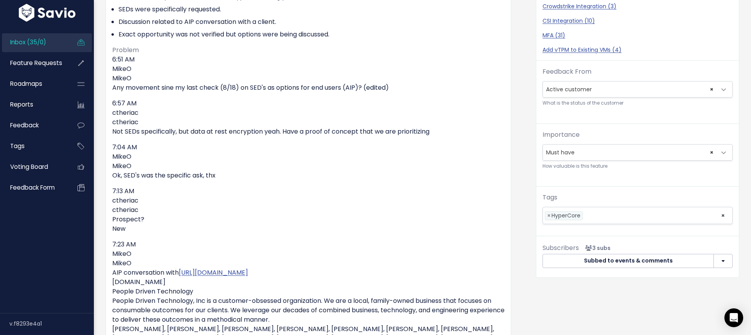
scroll to position [238, 0]
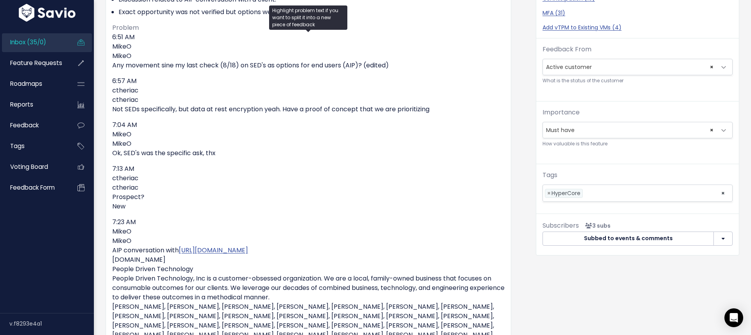
drag, startPoint x: 222, startPoint y: 152, endPoint x: 112, endPoint y: 145, distance: 110.6
click at [112, 145] on div "Charles Mabbott from People Driven Technology Active customer 0.0" at bounding box center [309, 167] width 406 height 560
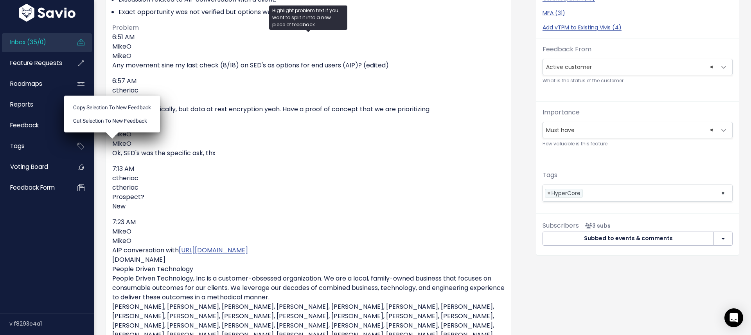
click at [520, 159] on div "Feedback Charles Mabbott from People Driven Technology Active customer" at bounding box center [315, 204] width 430 height 666
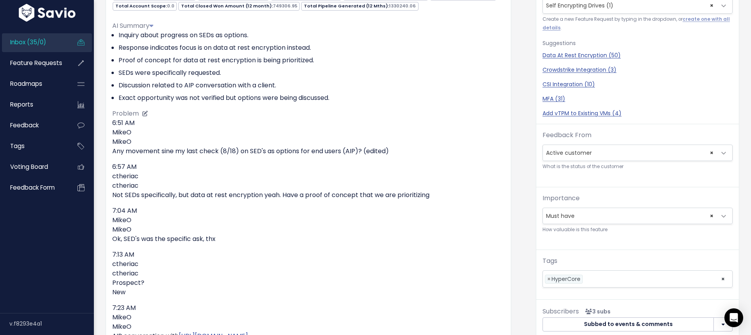
scroll to position [0, 0]
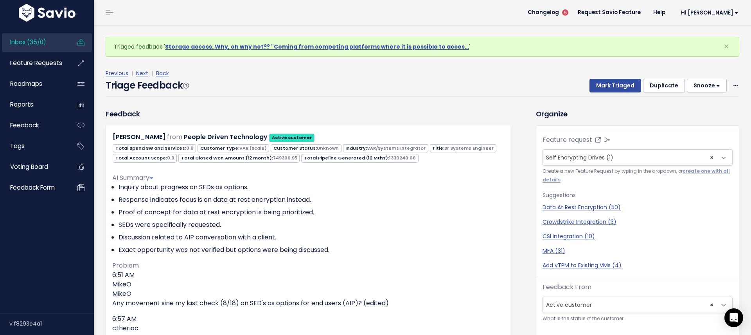
click at [479, 84] on div "Triage Feedback Mark Triaged Duplicate [GEOGRAPHIC_DATA] 1 day 3 days 7 days 14…" at bounding box center [423, 87] width 634 height 18
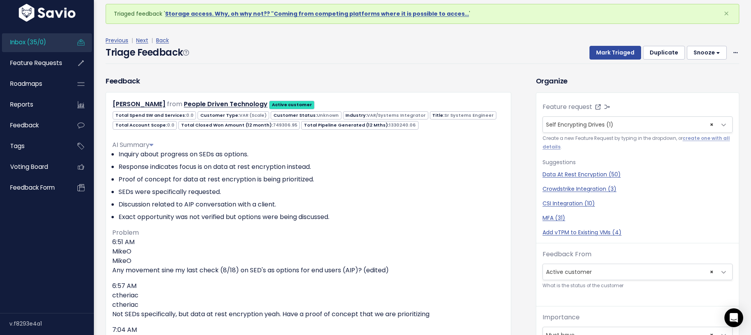
scroll to position [70, 0]
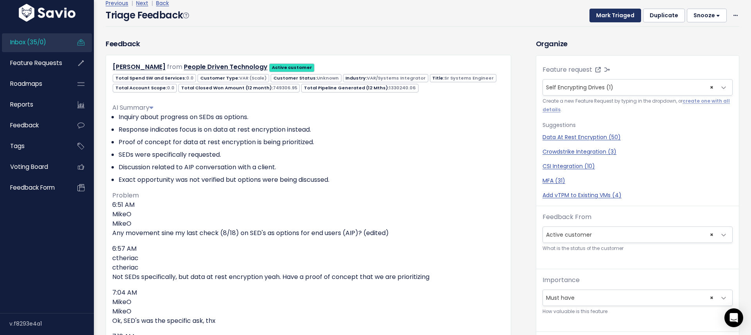
click at [609, 14] on button "Mark Triaged" at bounding box center [616, 16] width 52 height 14
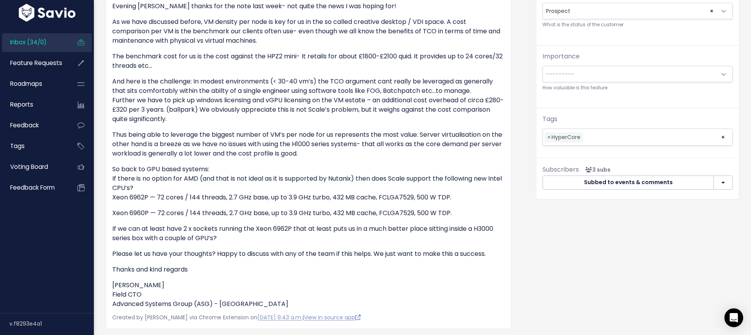
scroll to position [287, 0]
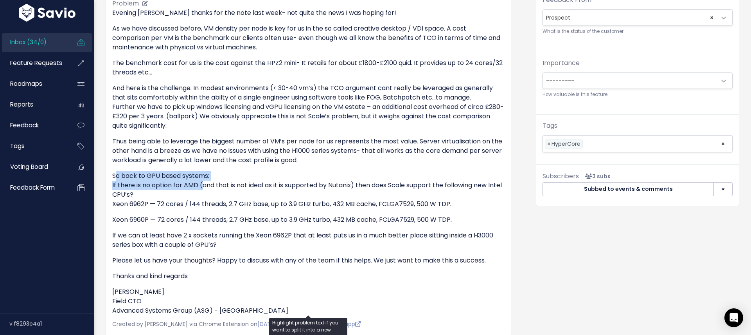
drag, startPoint x: 178, startPoint y: 185, endPoint x: 114, endPoint y: 174, distance: 64.9
click at [114, 174] on p "So back to GPU based systems: If there is no option for AMD (and that is not id…" at bounding box center [308, 190] width 393 height 38
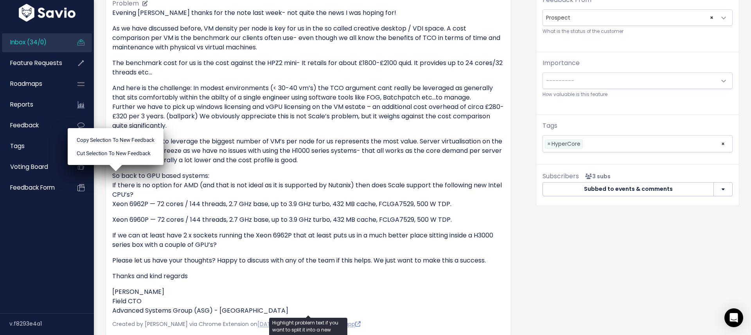
click at [164, 201] on p "So back to GPU based systems: If there is no option for AMD (and that is not id…" at bounding box center [308, 190] width 393 height 38
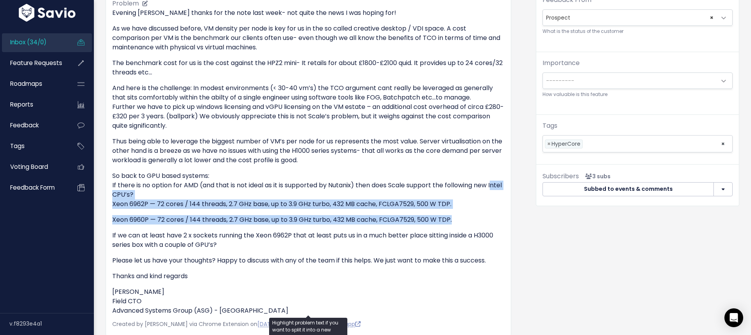
drag, startPoint x: 112, startPoint y: 195, endPoint x: 465, endPoint y: 221, distance: 353.1
click at [465, 221] on div "Evening Gary thanks for the note last week- not quite the news I was hoping for…" at bounding box center [308, 161] width 393 height 307
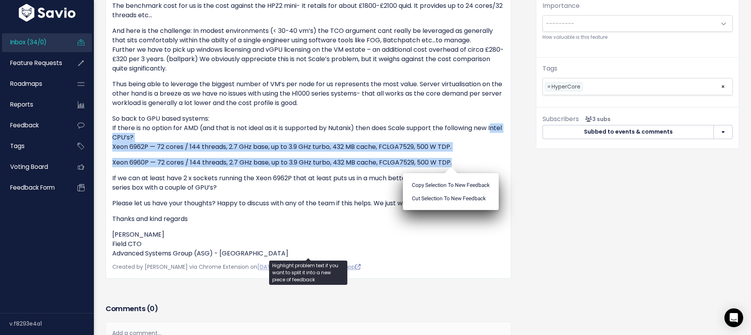
scroll to position [346, 0]
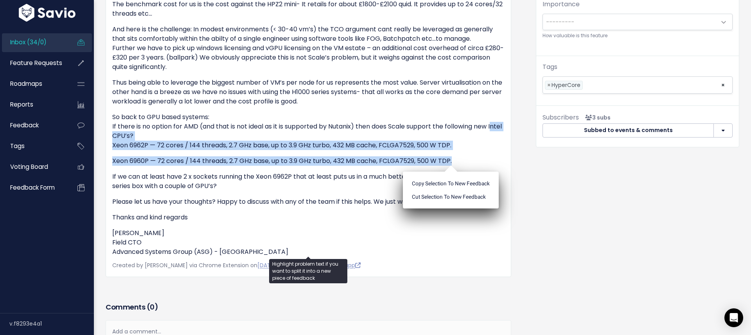
click at [468, 153] on div "Evening Gary thanks for the note last week- not quite the news I was hoping for…" at bounding box center [308, 103] width 393 height 307
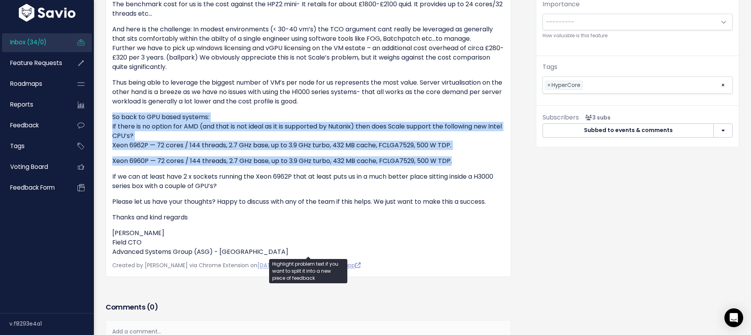
drag, startPoint x: 463, startPoint y: 161, endPoint x: 111, endPoint y: 114, distance: 355.0
click at [111, 114] on div "Graham McGuinness from Advanced Systems Group Ltd Prospect Unknown" at bounding box center [309, 27] width 406 height 497
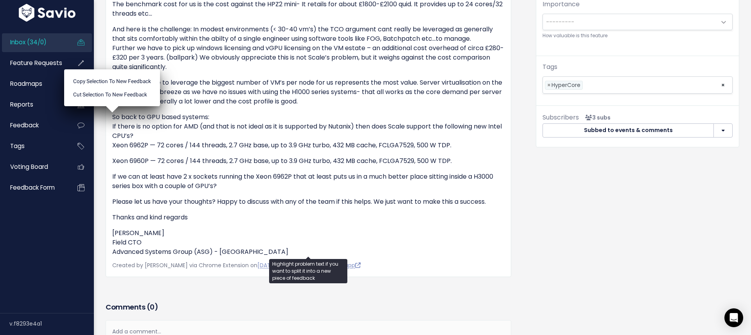
click at [193, 176] on p "If we can at least have 2 x sockets running the Xeon 6962P that at least puts u…" at bounding box center [308, 181] width 393 height 19
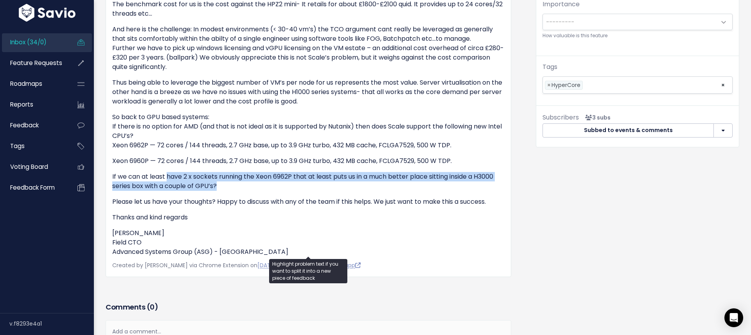
drag, startPoint x: 167, startPoint y: 176, endPoint x: 258, endPoint y: 186, distance: 91.4
click at [258, 186] on p "If we can at least have 2 x sockets running the Xeon 6962P that at least puts u…" at bounding box center [308, 181] width 393 height 19
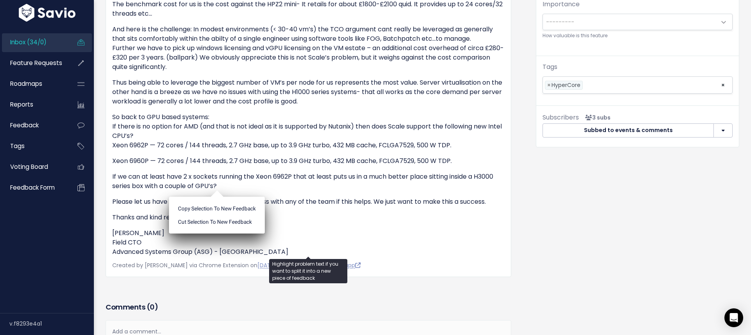
click at [540, 194] on div "Organize Feature request --------- AMD Support (6) × AMD Support (6) Create a n…" at bounding box center [637, 59] width 215 height 592
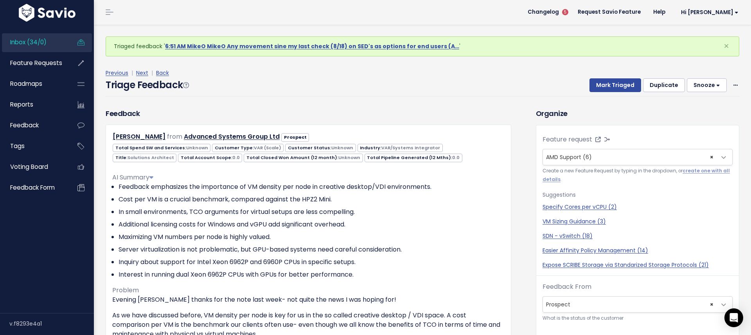
scroll to position [0, 0]
click at [613, 84] on button "Mark Triaged" at bounding box center [616, 86] width 52 height 14
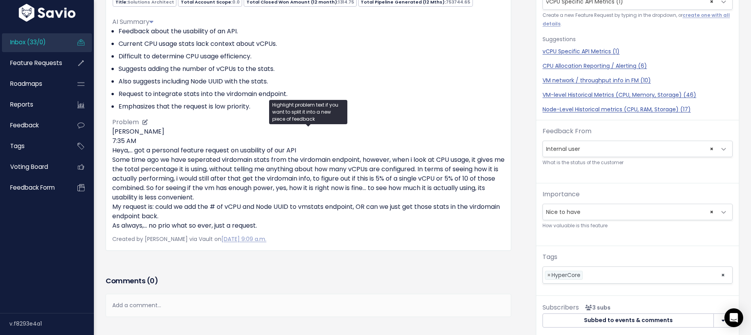
scroll to position [142, 0]
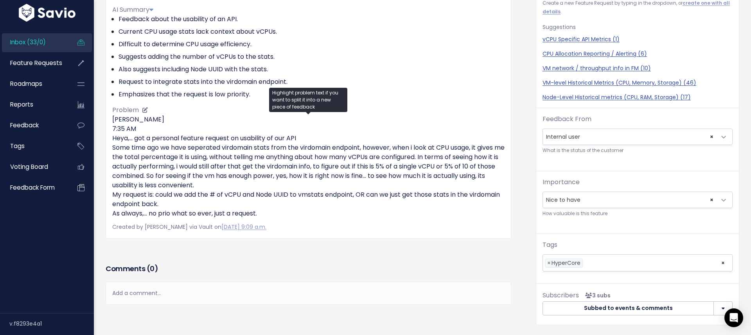
drag, startPoint x: 151, startPoint y: 192, endPoint x: 249, endPoint y: 194, distance: 97.1
click at [249, 194] on p "[PERSON_NAME] 7:35 AM Heya,... got a personal feature request on usability of o…" at bounding box center [308, 166] width 393 height 103
drag, startPoint x: 191, startPoint y: 197, endPoint x: 283, endPoint y: 194, distance: 91.6
click at [283, 194] on p "[PERSON_NAME] 7:35 AM Heya,... got a personal feature request on usability of o…" at bounding box center [308, 166] width 393 height 103
click at [353, 193] on p "[PERSON_NAME] 7:35 AM Heya,... got a personal feature request on usability of o…" at bounding box center [308, 166] width 393 height 103
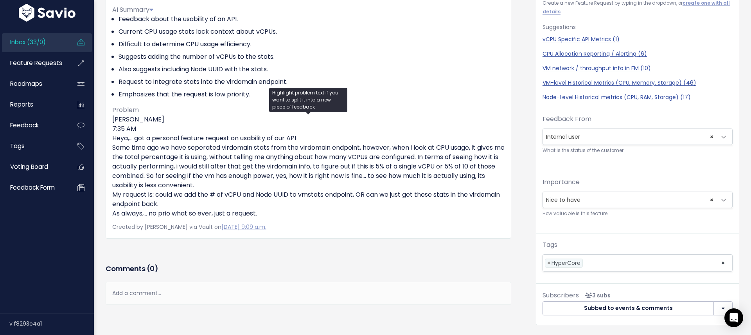
drag, startPoint x: 231, startPoint y: 202, endPoint x: 148, endPoint y: 170, distance: 88.8
click at [112, 181] on p "[PERSON_NAME] 7:35 AM Heya,... got a personal feature request on usability of o…" at bounding box center [308, 166] width 393 height 103
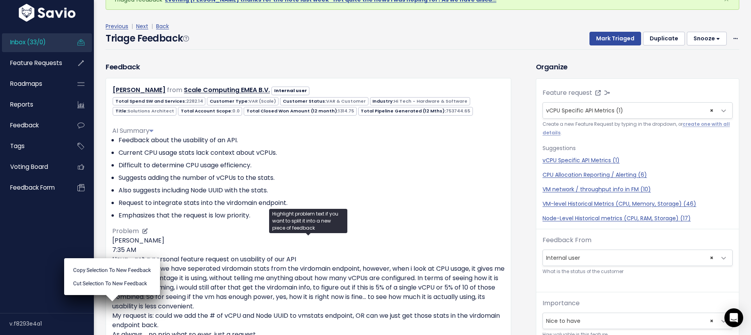
scroll to position [23, 0]
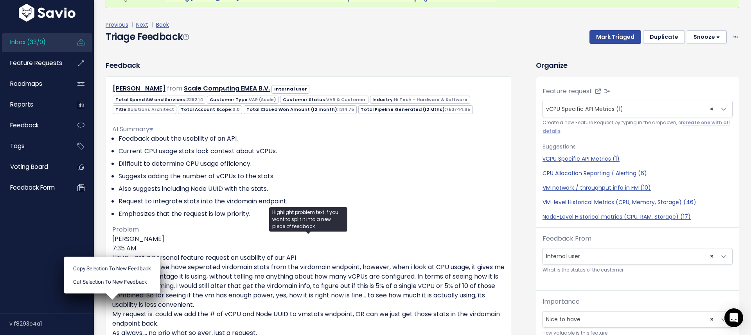
click at [467, 41] on div "Triage Feedback Mark Triaged Duplicate [GEOGRAPHIC_DATA] 1 day 3 days 7 days 14…" at bounding box center [423, 39] width 634 height 18
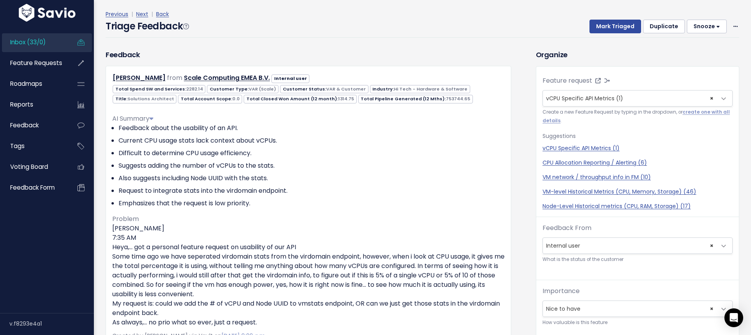
scroll to position [27, 0]
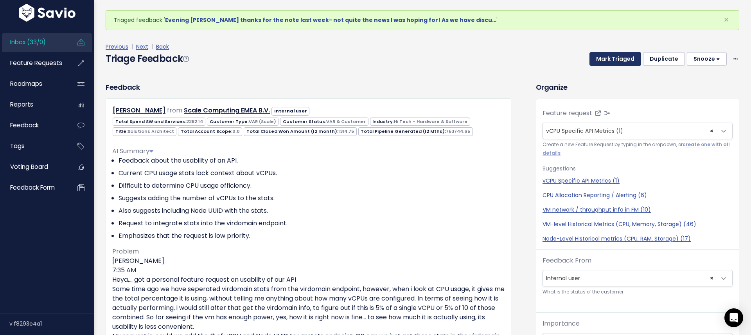
click at [614, 57] on button "Mark Triaged" at bounding box center [616, 59] width 52 height 14
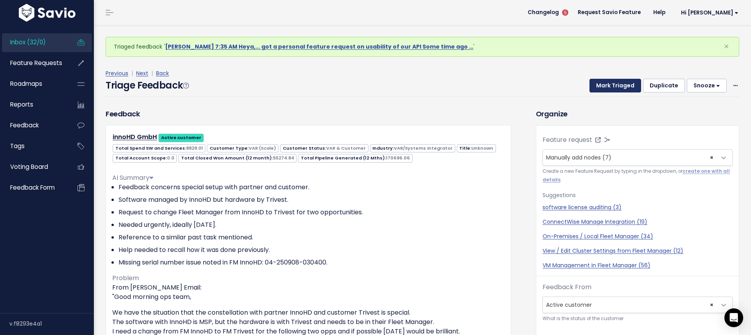
click at [607, 84] on button "Mark Triaged" at bounding box center [616, 86] width 52 height 14
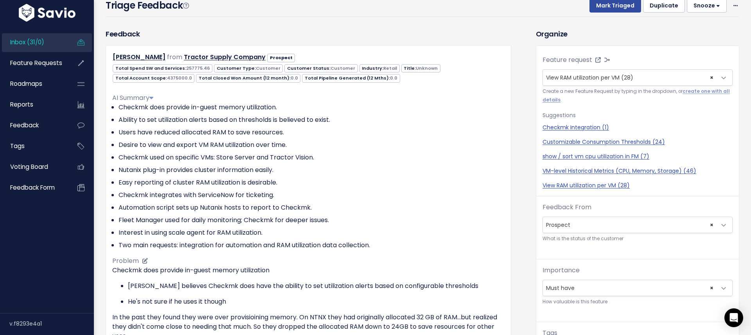
scroll to position [79, 0]
click at [371, 21] on div "Previous | Next | Back Triage Feedback Mark Triaged Duplicate Snooze 1 day 3 da…" at bounding box center [426, 3] width 640 height 52
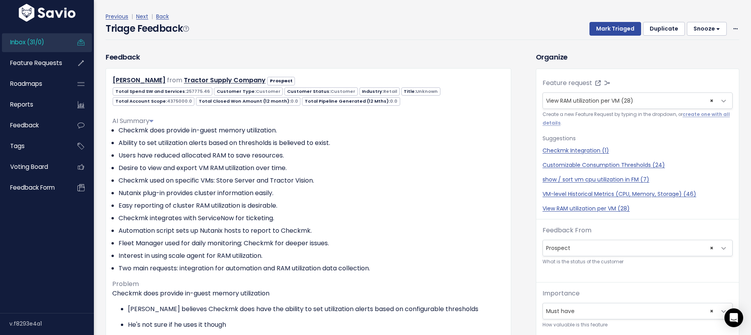
scroll to position [58, 0]
click at [549, 20] on div "Triage Feedback Mark Triaged Duplicate Snooze 1 day 3 days 7 days 14 days Edit …" at bounding box center [423, 29] width 634 height 18
click at [609, 29] on button "Mark Triaged" at bounding box center [616, 27] width 52 height 14
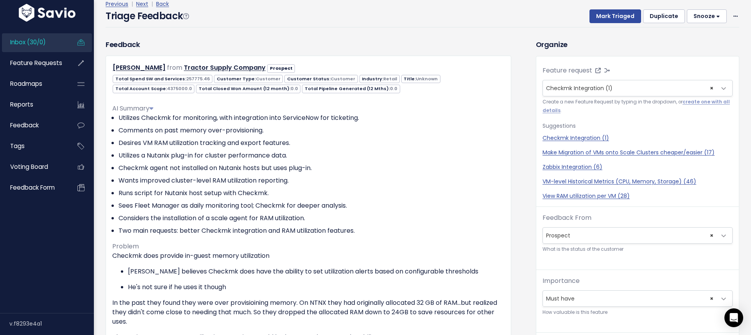
scroll to position [64, 0]
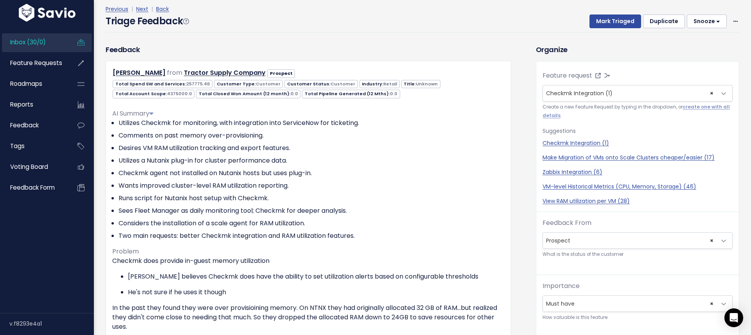
click at [478, 27] on div "Triage Feedback Mark Triaged Duplicate [GEOGRAPHIC_DATA] 1 day 3 days 7 days 14…" at bounding box center [423, 23] width 634 height 18
click at [528, 25] on div "Triage Feedback Mark Triaged Duplicate Snooze 1 day 3 days 7 days 14 days Edit …" at bounding box center [423, 23] width 634 height 18
click at [607, 19] on button "Mark Triaged" at bounding box center [616, 21] width 52 height 14
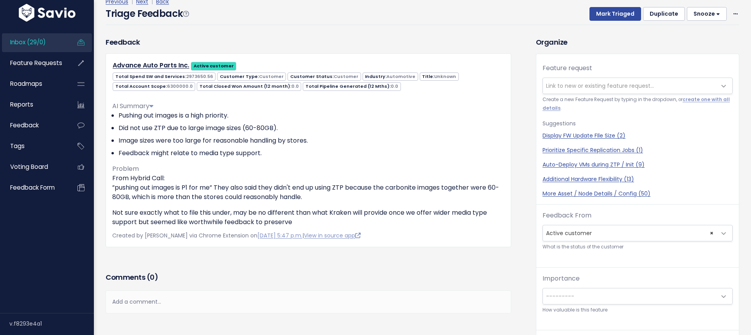
scroll to position [3, 0]
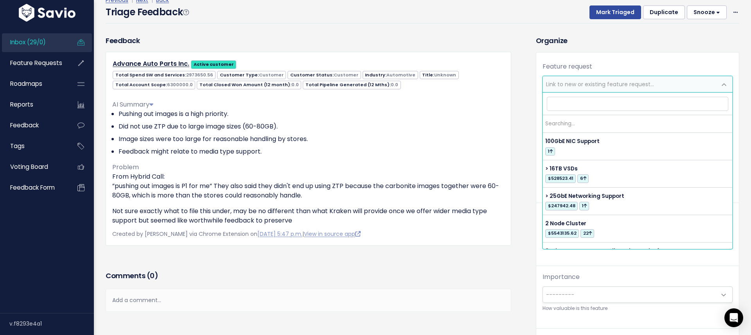
click at [569, 87] on span "Link to new or existing feature request..." at bounding box center [600, 84] width 108 height 8
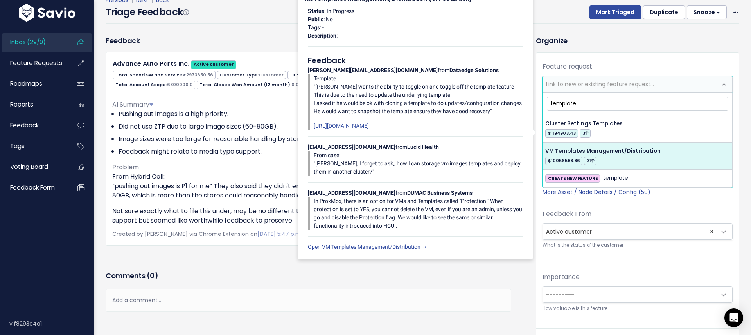
type input "template"
select select "15287"
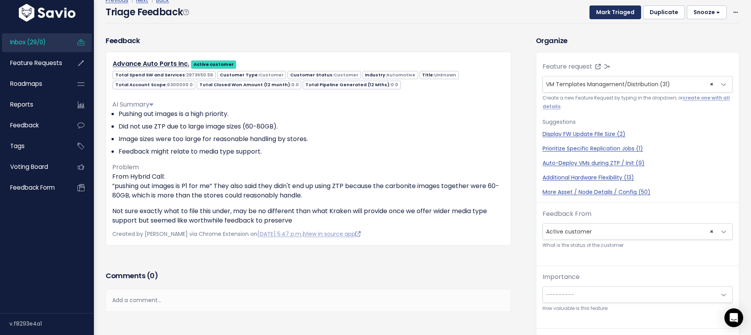
click at [603, 10] on button "Mark Triaged" at bounding box center [616, 12] width 52 height 14
